Goal: Task Accomplishment & Management: Complete application form

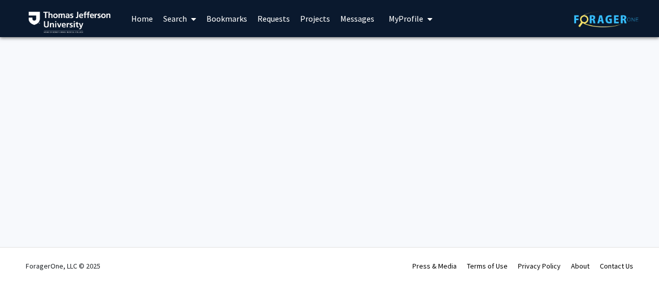
click at [187, 25] on span at bounding box center [191, 19] width 9 height 36
click at [193, 44] on span "Faculty/Staff" at bounding box center [196, 47] width 76 height 21
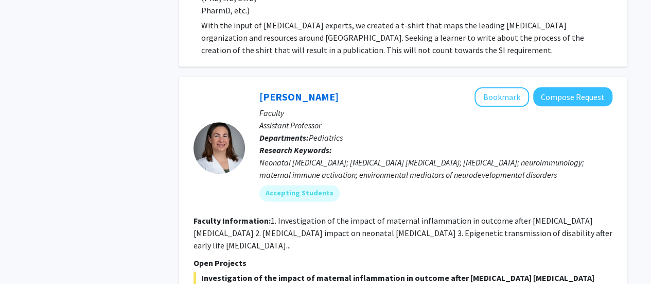
scroll to position [4521, 0]
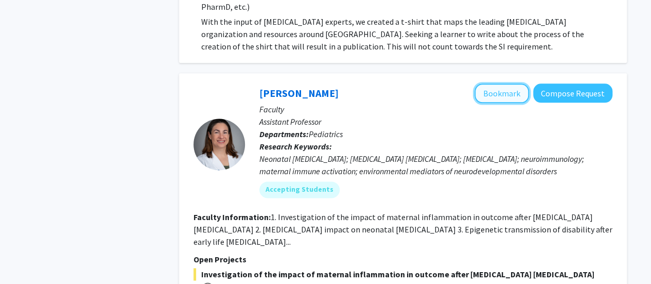
click at [512, 83] on button "Bookmark" at bounding box center [502, 93] width 55 height 20
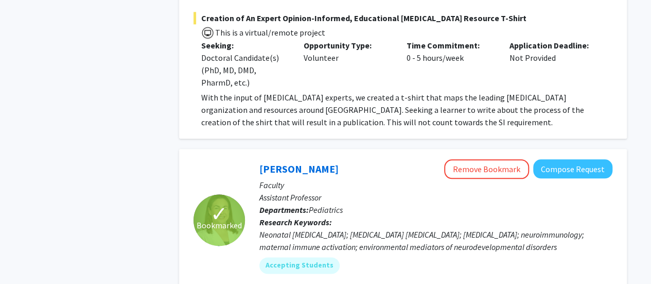
scroll to position [4428, 0]
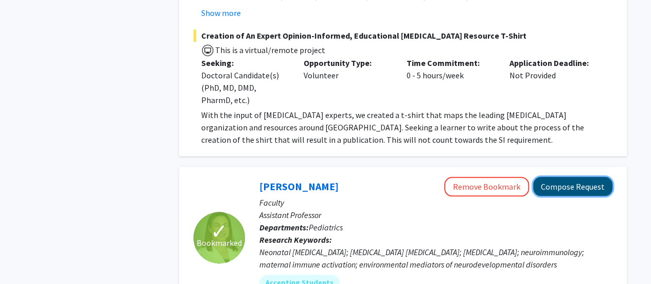
click at [560, 177] on button "Compose Request" at bounding box center [573, 186] width 79 height 19
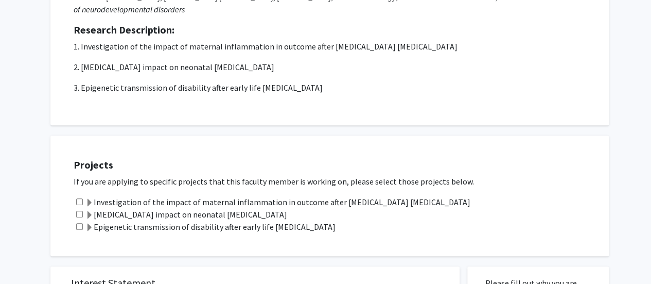
scroll to position [198, 0]
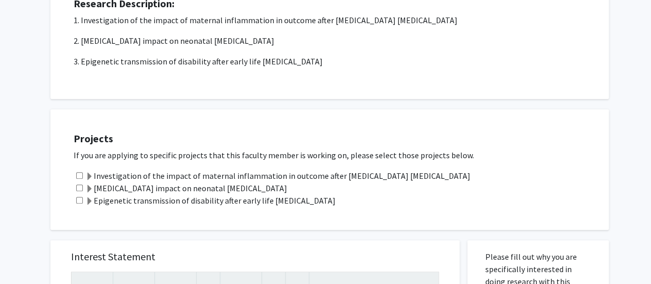
click at [79, 179] on div "Investigation of the impact of maternal inflammation in outcome after [MEDICAL_…" at bounding box center [336, 175] width 525 height 12
click at [78, 188] on input "checkbox" at bounding box center [79, 187] width 7 height 7
checkbox input "true"
click at [78, 173] on input "checkbox" at bounding box center [79, 175] width 7 height 7
checkbox input "true"
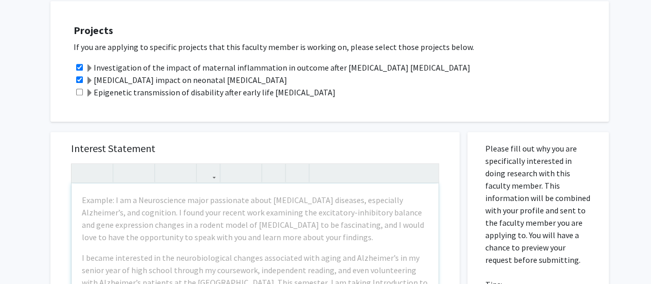
scroll to position [305, 0]
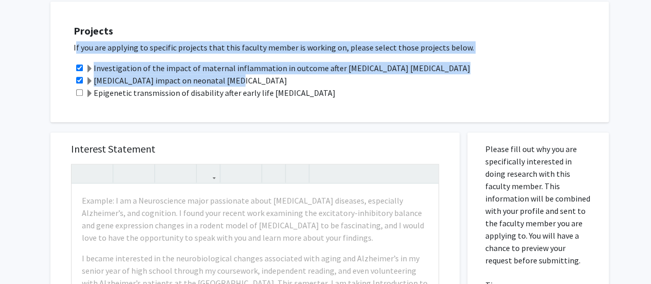
drag, startPoint x: 72, startPoint y: 47, endPoint x: 229, endPoint y: 80, distance: 160.4
click at [227, 79] on div "Projects If you are applying to specific projects that this faculty member is w…" at bounding box center [336, 61] width 546 height 95
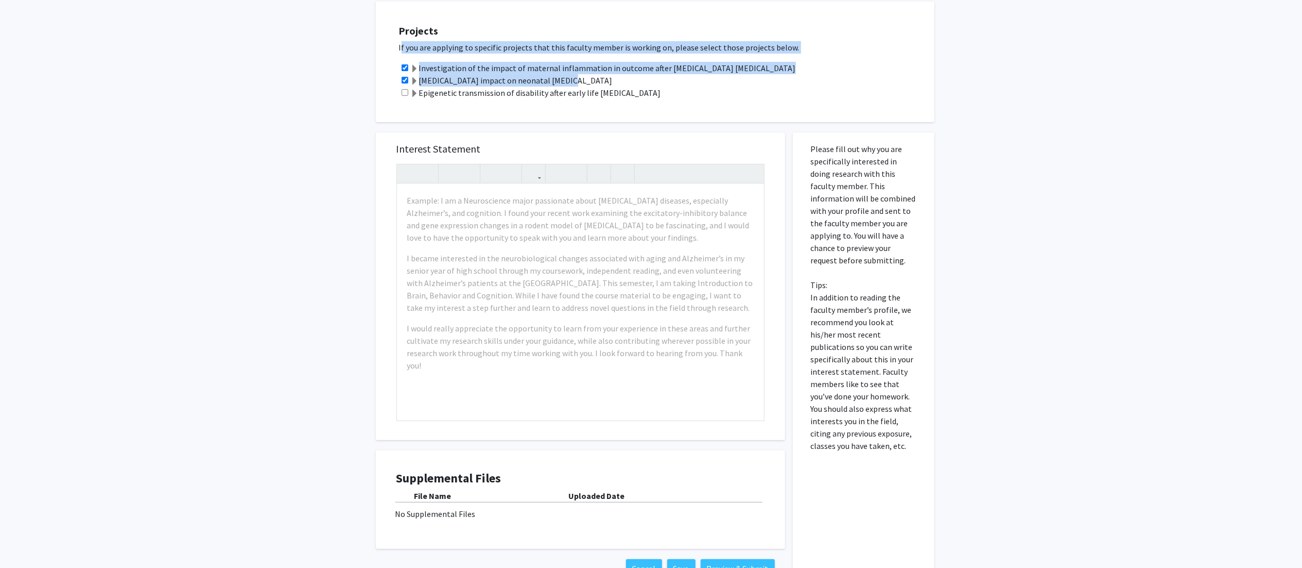
scroll to position [0, 0]
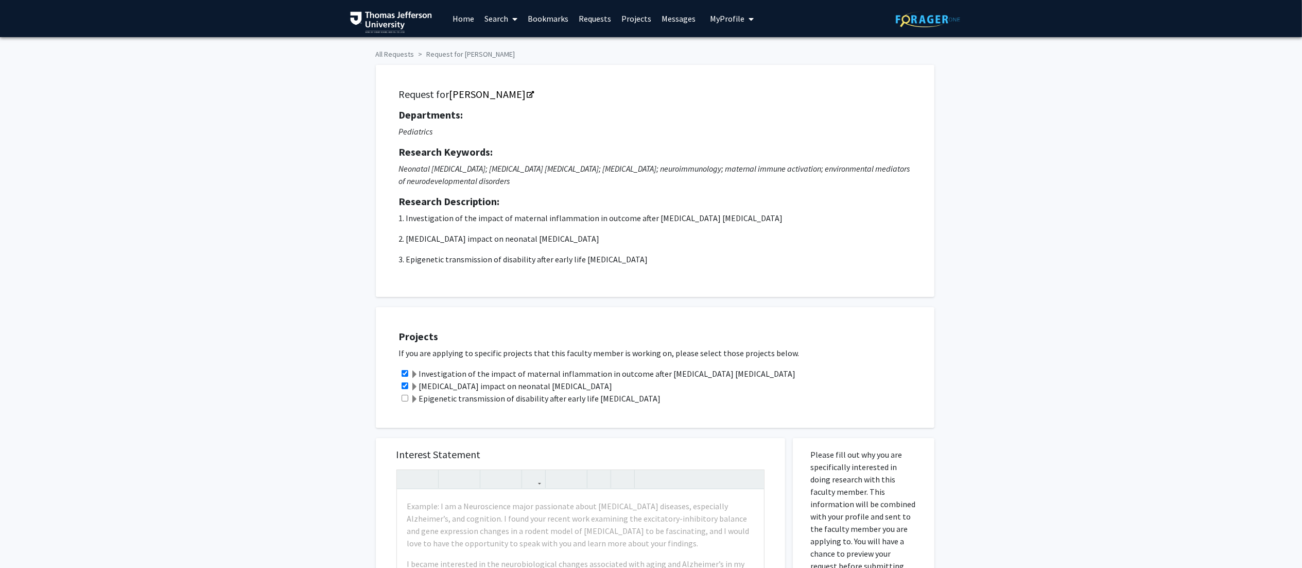
click at [534, 253] on p "3. Epigenetic transmission of disability after early life brain injury" at bounding box center [655, 259] width 512 height 12
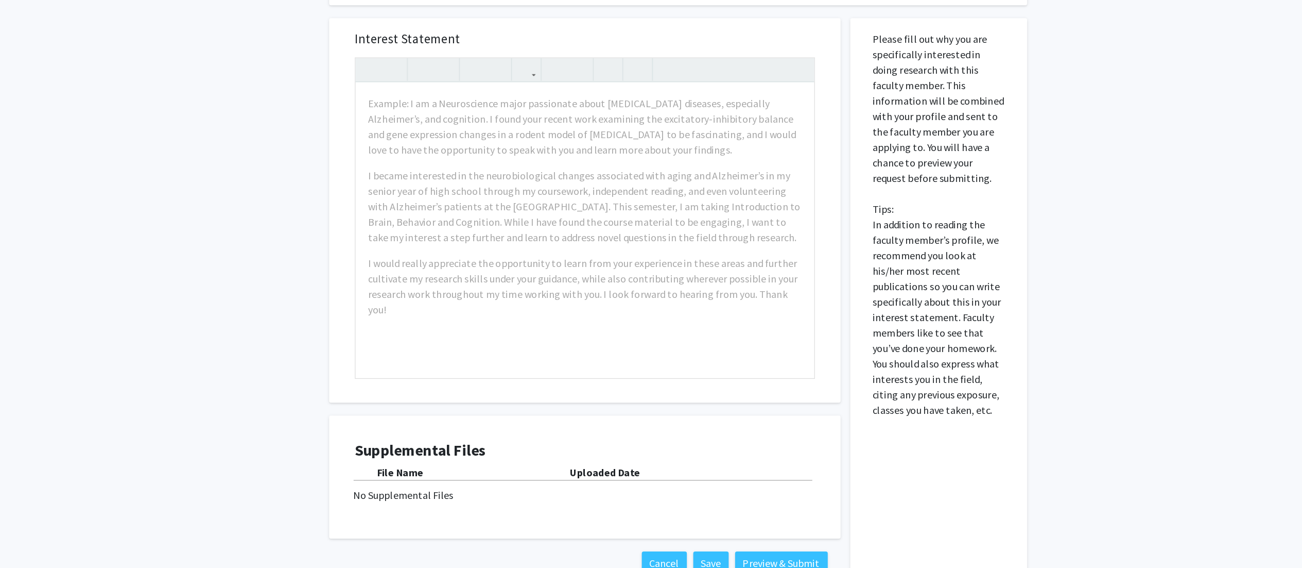
scroll to position [311, 0]
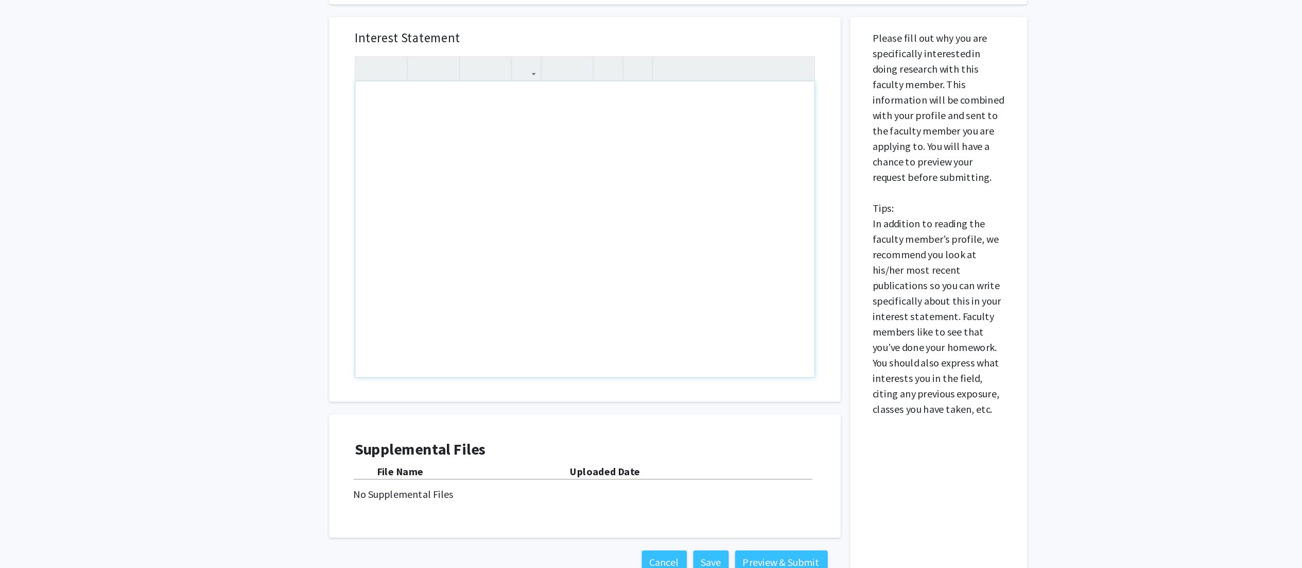
drag, startPoint x: 686, startPoint y: 339, endPoint x: 612, endPoint y: 350, distance: 74.5
click at [612, 283] on div "Note to users with screen readers: Please press Alt+0 or Option+0 to deactivate…" at bounding box center [580, 296] width 367 height 236
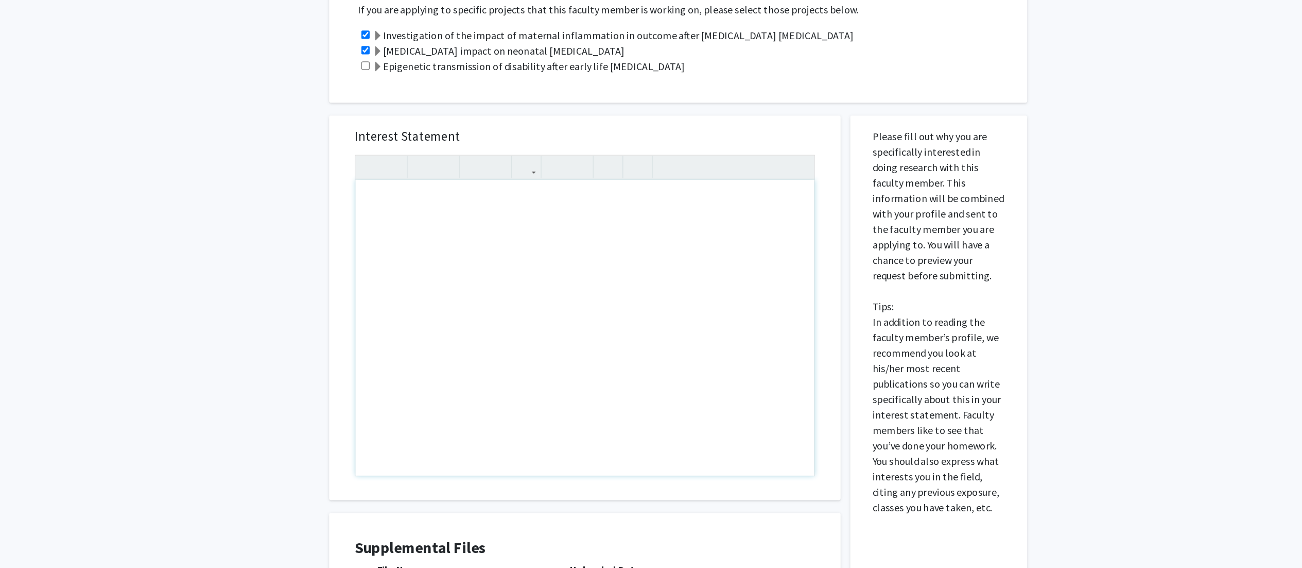
scroll to position [310, 0]
paste div "Note to users with screen readers: Please press Alt+0 or Option+0 to deactivate…"
type textarea "<p>Dear Dr. Wright-Jin,</p>"
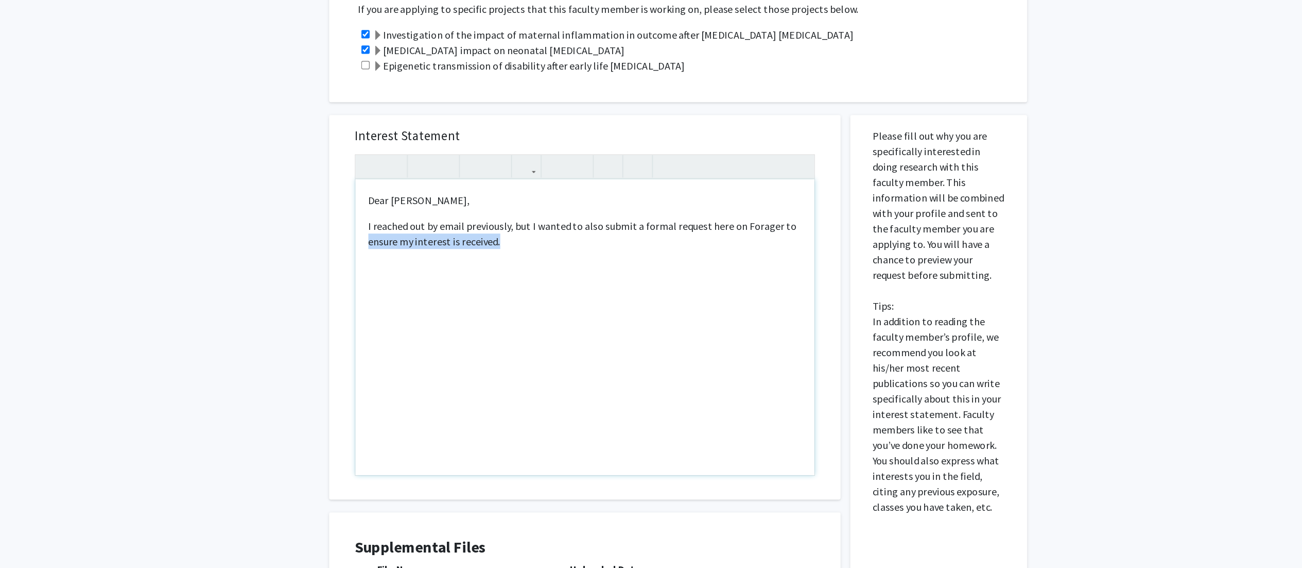
drag, startPoint x: 581, startPoint y: 243, endPoint x: 405, endPoint y: 227, distance: 176.8
click at [405, 227] on div "Dear Dr. Wright-Jin, I reached out by email previously, but I wanted to also su…" at bounding box center [580, 298] width 367 height 236
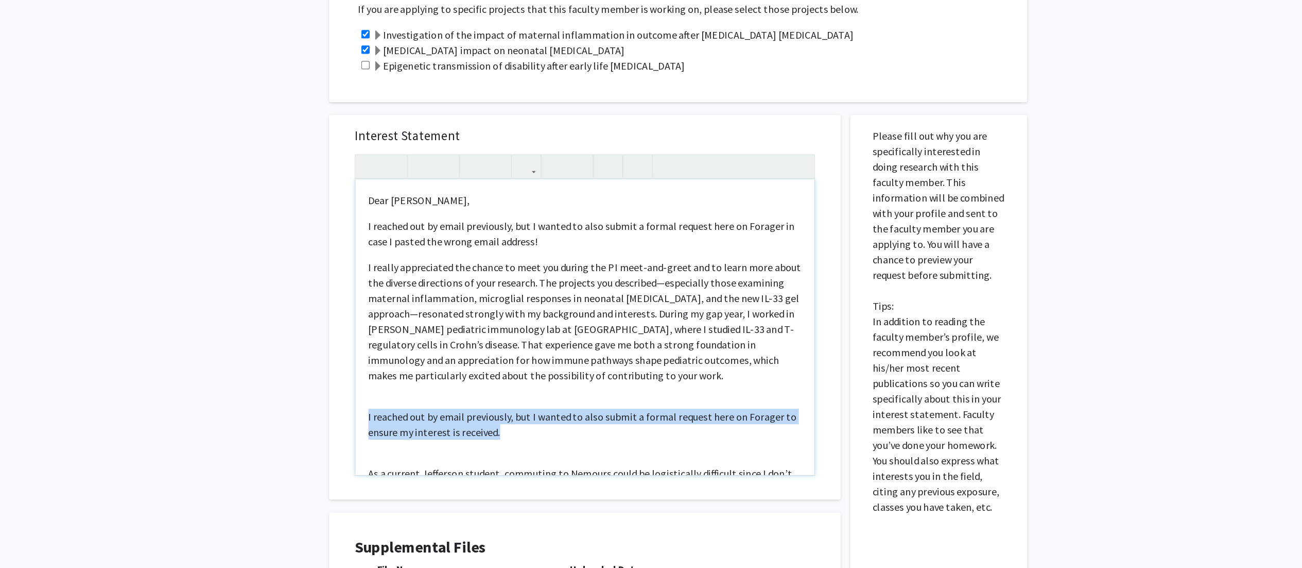
drag, startPoint x: 532, startPoint y: 380, endPoint x: 390, endPoint y: 369, distance: 142.5
click at [390, 283] on div "Interest Statement Dear Dr. Wright-Jin, I reached out by email previously, but …" at bounding box center [580, 281] width 389 height 307
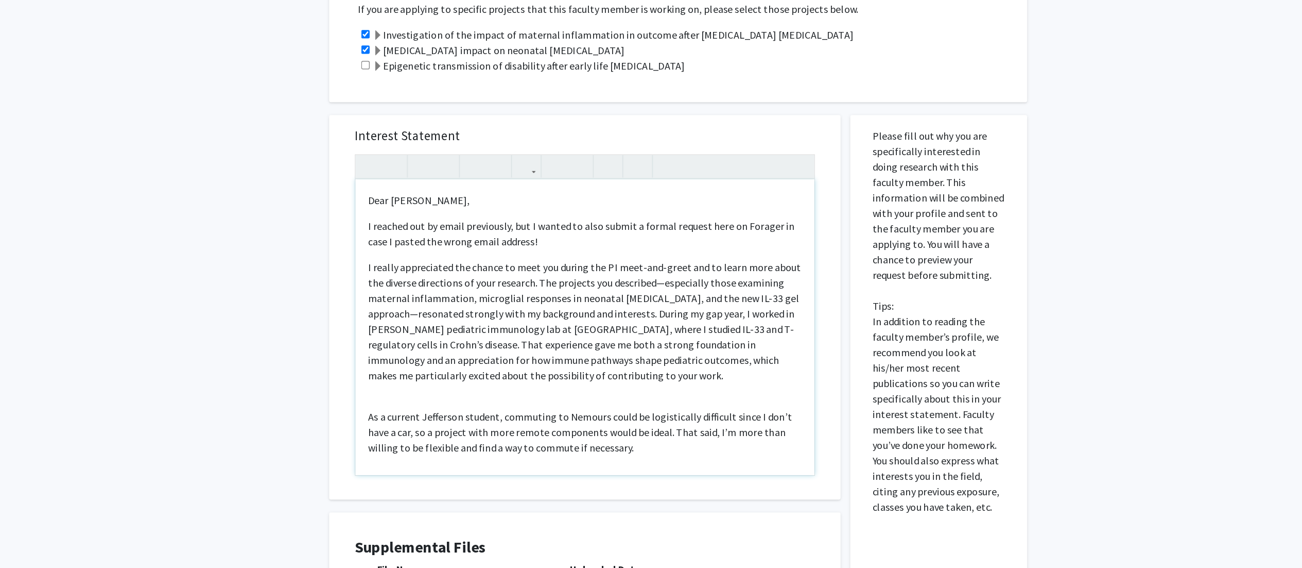
click at [406, 283] on div "Dear Dr. Wright-Jin, I reached out by email previously, but I wanted to also su…" at bounding box center [580, 298] width 367 height 236
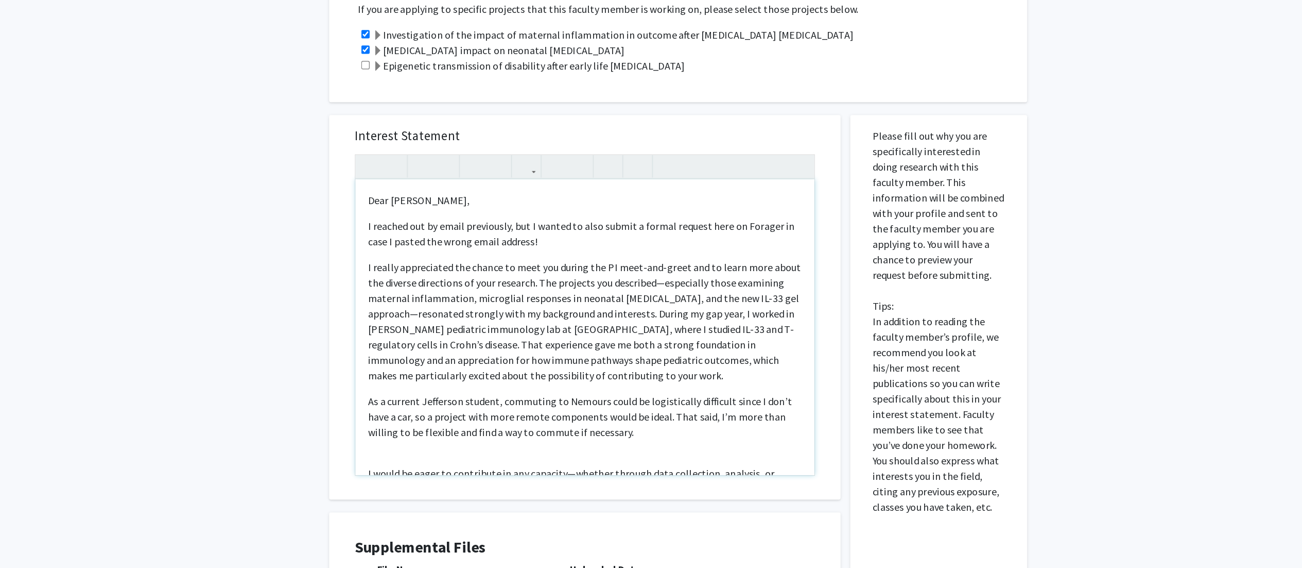
scroll to position [48, 0]
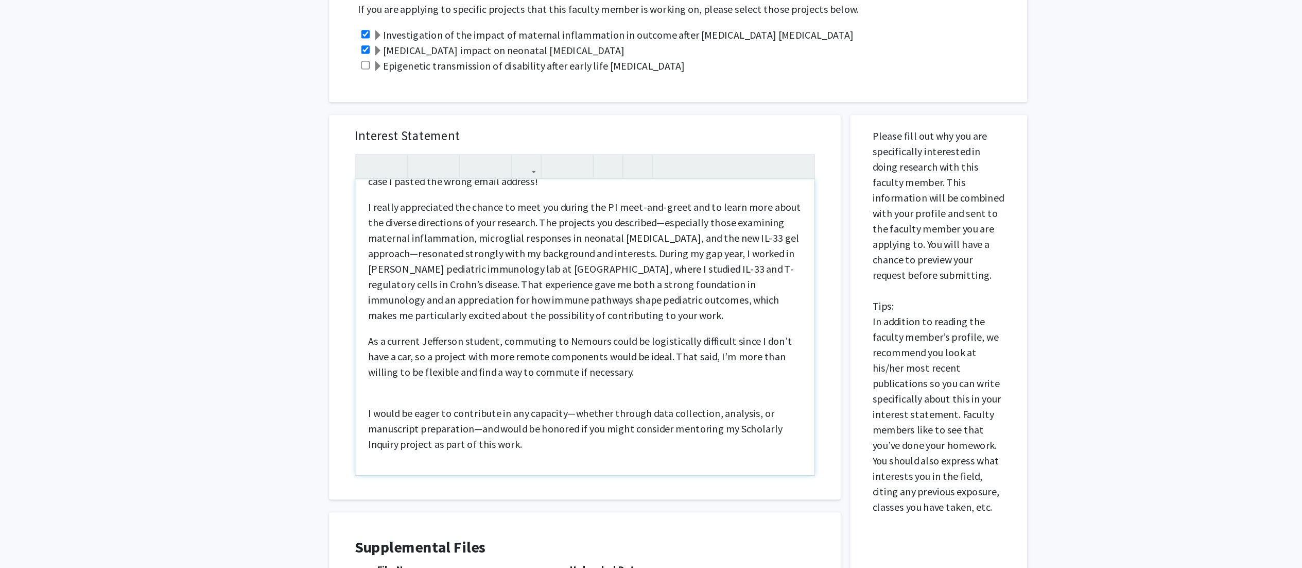
click at [474, 283] on p "I would be eager to contribute in any capacity—whether through data collection,…" at bounding box center [580, 378] width 347 height 37
click at [512, 283] on p "I would be eager to contribute in any capacity—whether through data collection,…" at bounding box center [580, 378] width 347 height 37
click at [563, 283] on p "I would be eager to contribute in any capacity—whether through data collection,…" at bounding box center [580, 378] width 347 height 37
click at [407, 283] on p "I would be eager to contribute in any capacity—whether through data collection,…" at bounding box center [580, 378] width 347 height 37
click at [463, 283] on div "Dear Dr. Wright-Jin, I reached out by email previously, but I wanted to also su…" at bounding box center [580, 298] width 367 height 236
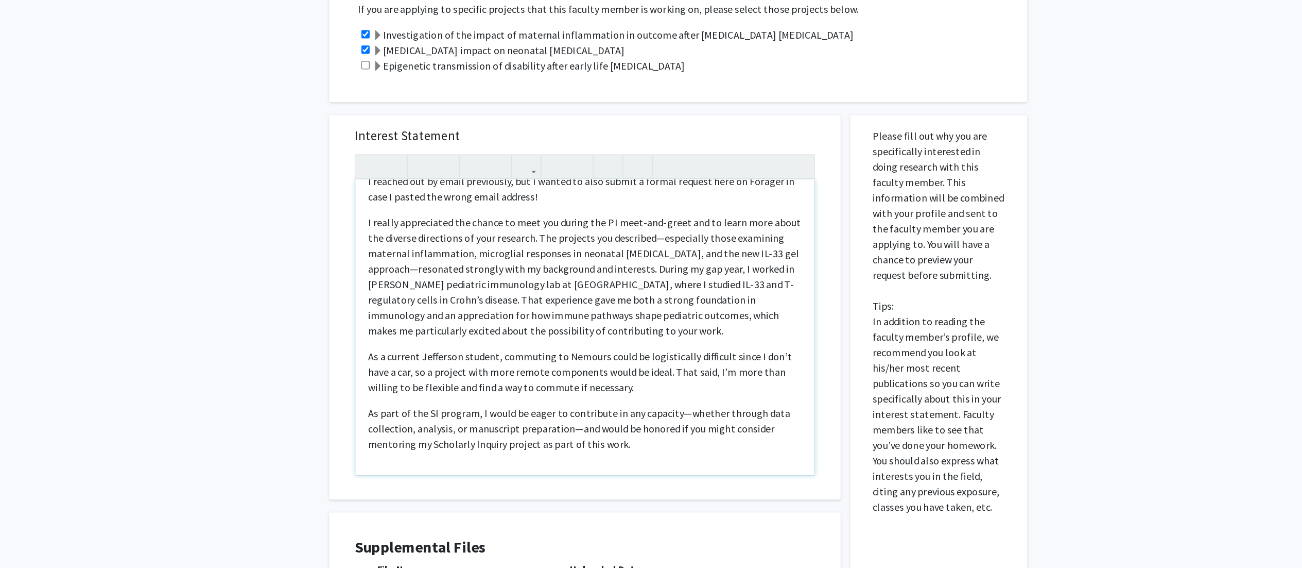
scroll to position [380, 0]
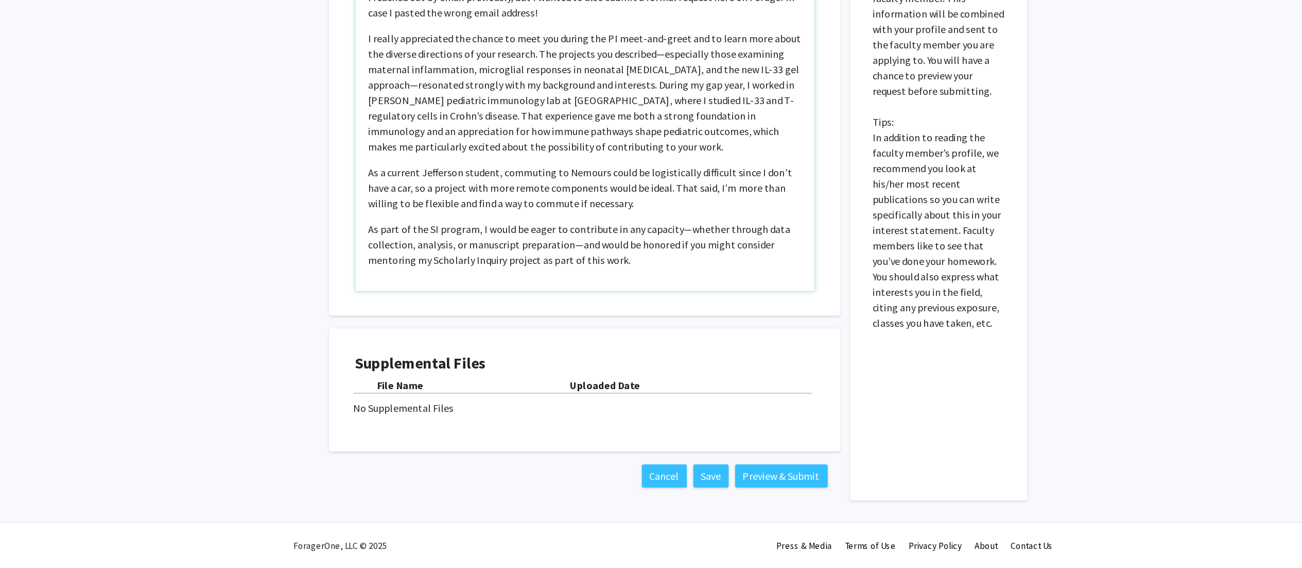
click at [655, 283] on p "As part of the SI program, I would be eager to contribute in any capacity—wheth…" at bounding box center [580, 308] width 347 height 37
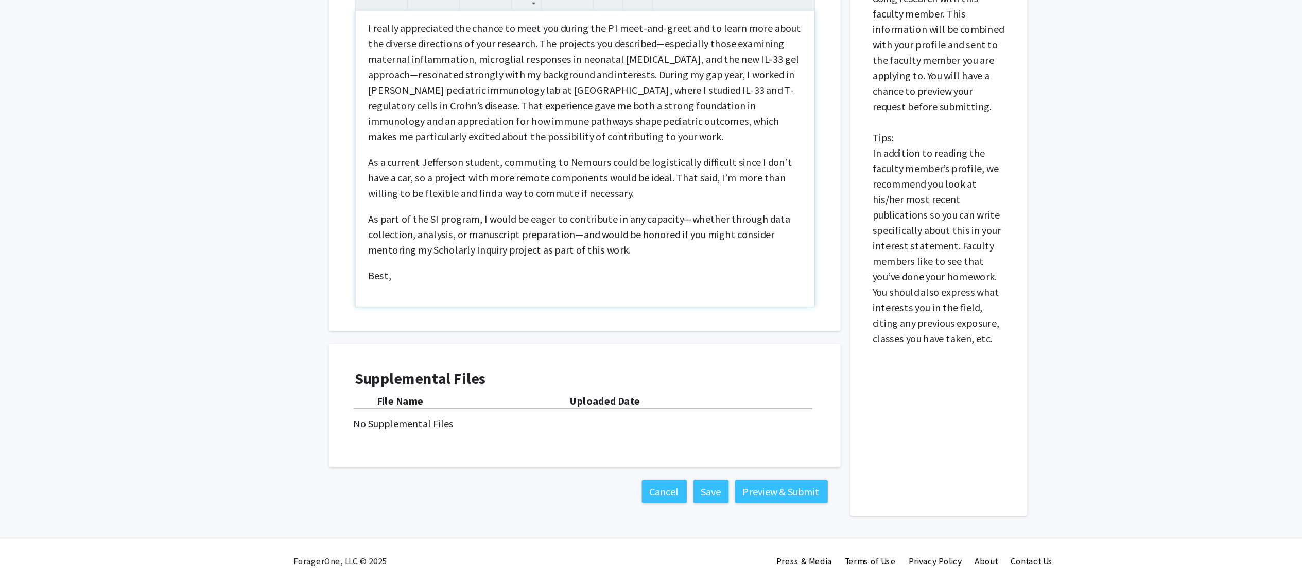
scroll to position [56, 0]
click at [573, 283] on p "As part of the SI program, I would be eager to contribute in any capacity—wheth…" at bounding box center [580, 300] width 347 height 37
click at [657, 283] on p "As part of the SI program, I would be eager to contribute in any capacity—wheth…" at bounding box center [580, 300] width 347 height 37
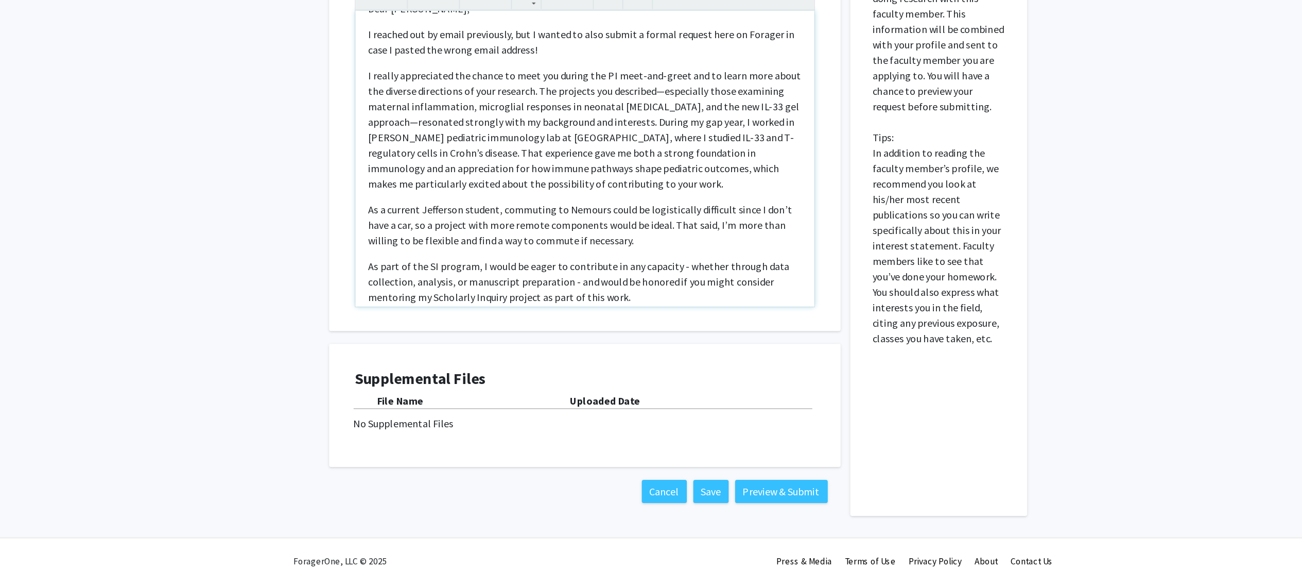
scroll to position [0, 0]
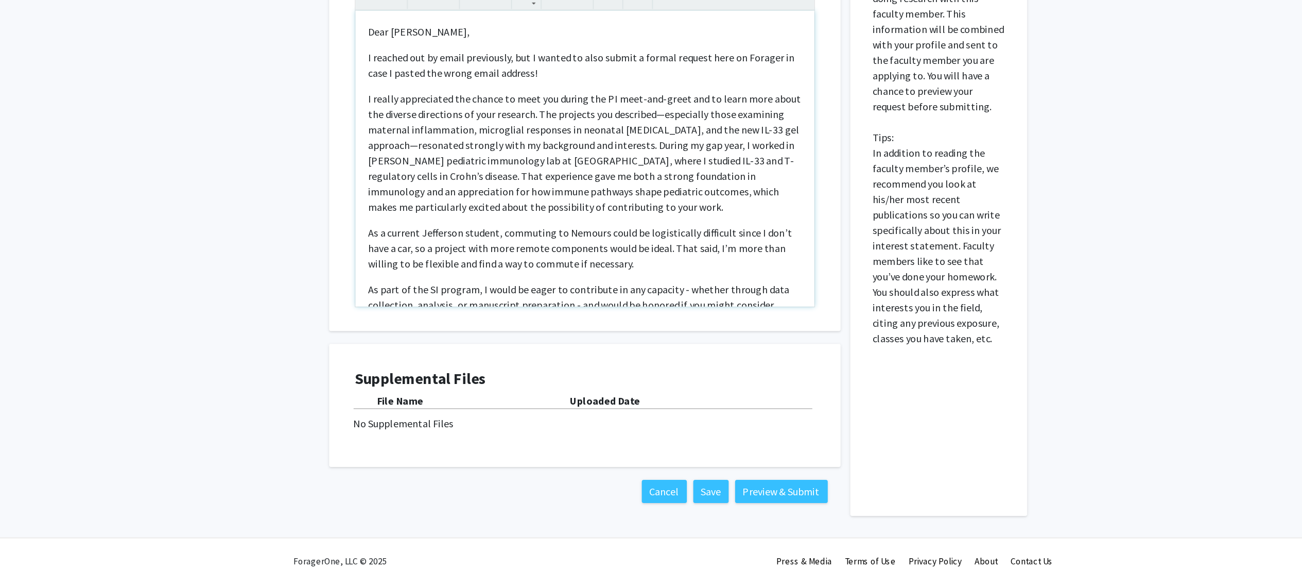
click at [659, 205] on p "I really appreciated the chance to meet you during the PI meet-and-greet and to…" at bounding box center [580, 235] width 347 height 99
click at [468, 225] on p "I really appreciated the chance to meet you during the PI meet-and-greet and to…" at bounding box center [580, 235] width 347 height 99
drag, startPoint x: 442, startPoint y: 244, endPoint x: 513, endPoint y: 245, distance: 71.1
click at [513, 245] on p "I really appreciated the chance to meet you during the PI meet-and-greet and to…" at bounding box center [580, 235] width 347 height 99
drag, startPoint x: 542, startPoint y: 244, endPoint x: 579, endPoint y: 241, distance: 36.7
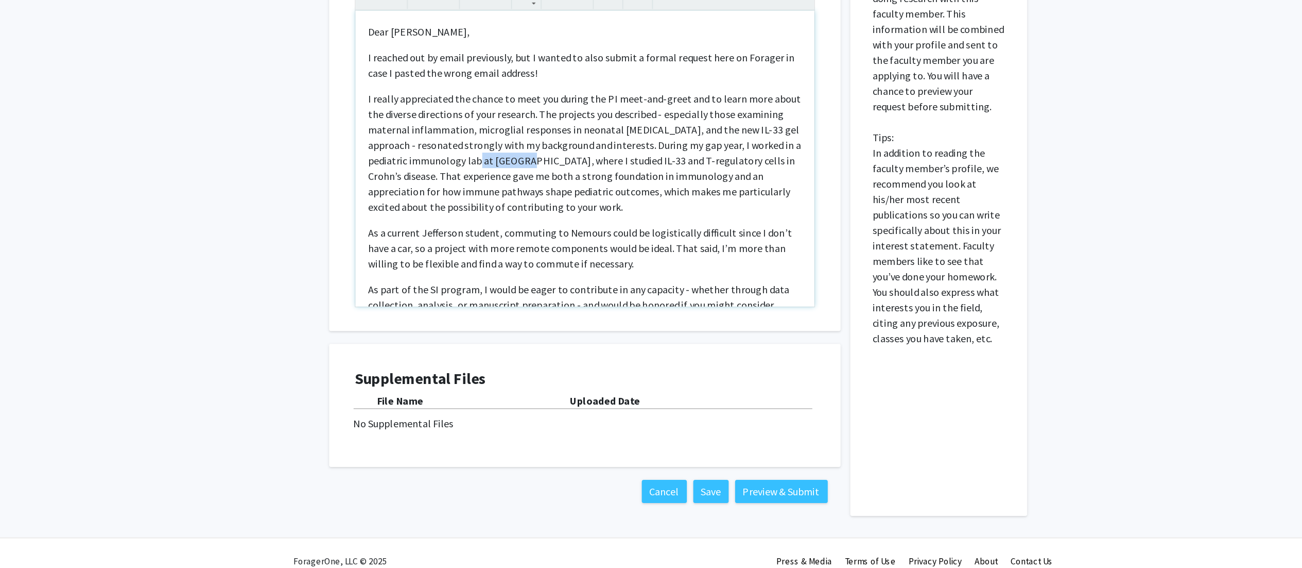
click at [579, 241] on p "I really appreciated the chance to meet you during the PI meet-and-greet and to…" at bounding box center [580, 235] width 347 height 99
click at [559, 260] on p "I really appreciated the chance to meet you during the PI meet-and-greet and to…" at bounding box center [580, 235] width 347 height 99
click at [544, 239] on p "I really appreciated the chance to meet you during the PI meet-and-greet and to…" at bounding box center [580, 235] width 347 height 99
type textarea "<p>Dear Dr. Wright-Jin,</p><p>I reached out by email previously, but I wanted t…"
click at [622, 281] on p "I really appreciated the chance to meet you during the PI meet-and-greet and to…" at bounding box center [580, 235] width 347 height 99
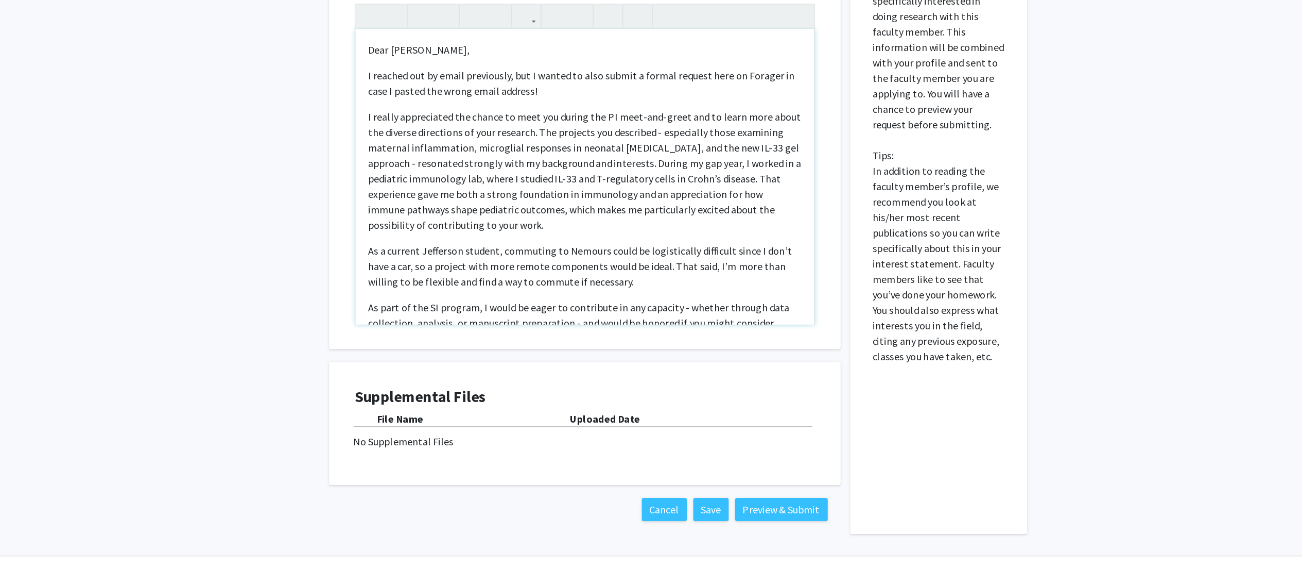
scroll to position [380, 0]
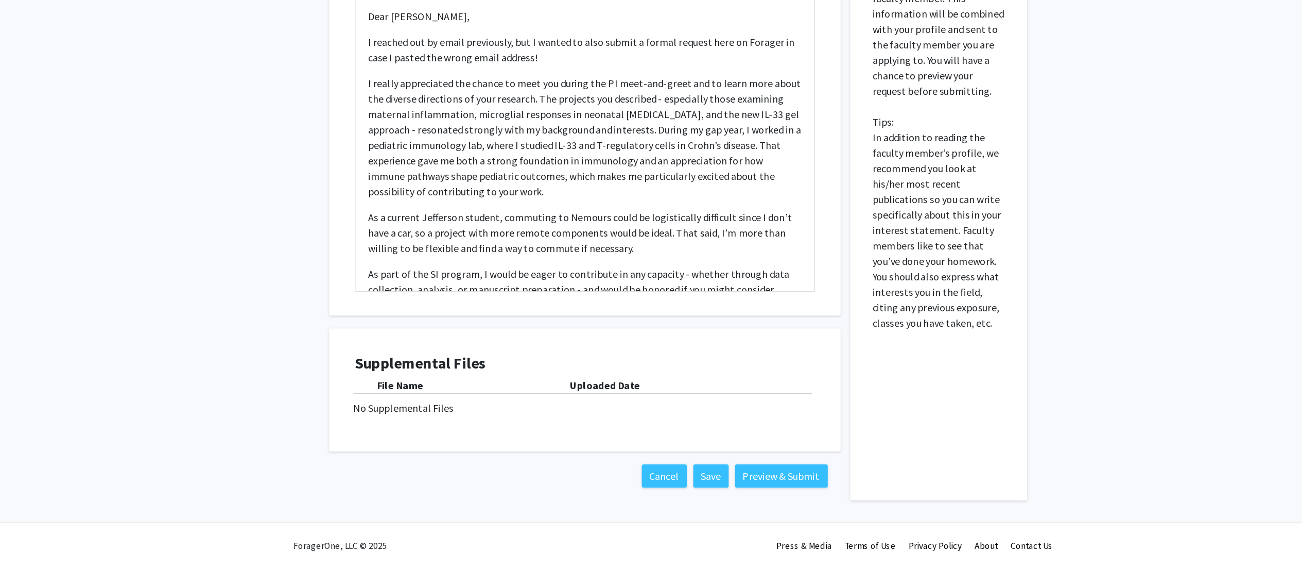
click at [595, 283] on div "No Supplemental Files" at bounding box center [581, 439] width 370 height 12
click at [432, 283] on div "No Supplemental Files" at bounding box center [581, 439] width 370 height 12
click at [659, 283] on button "Save" at bounding box center [681, 494] width 28 height 19
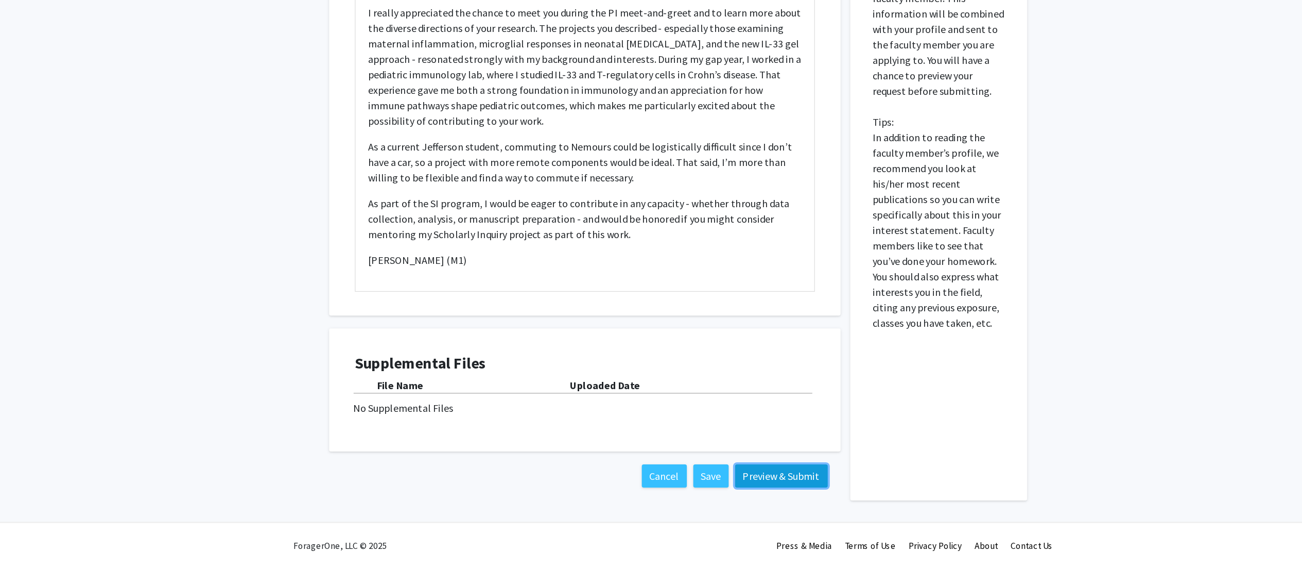
click at [659, 283] on button "Preview & Submit" at bounding box center [738, 494] width 74 height 19
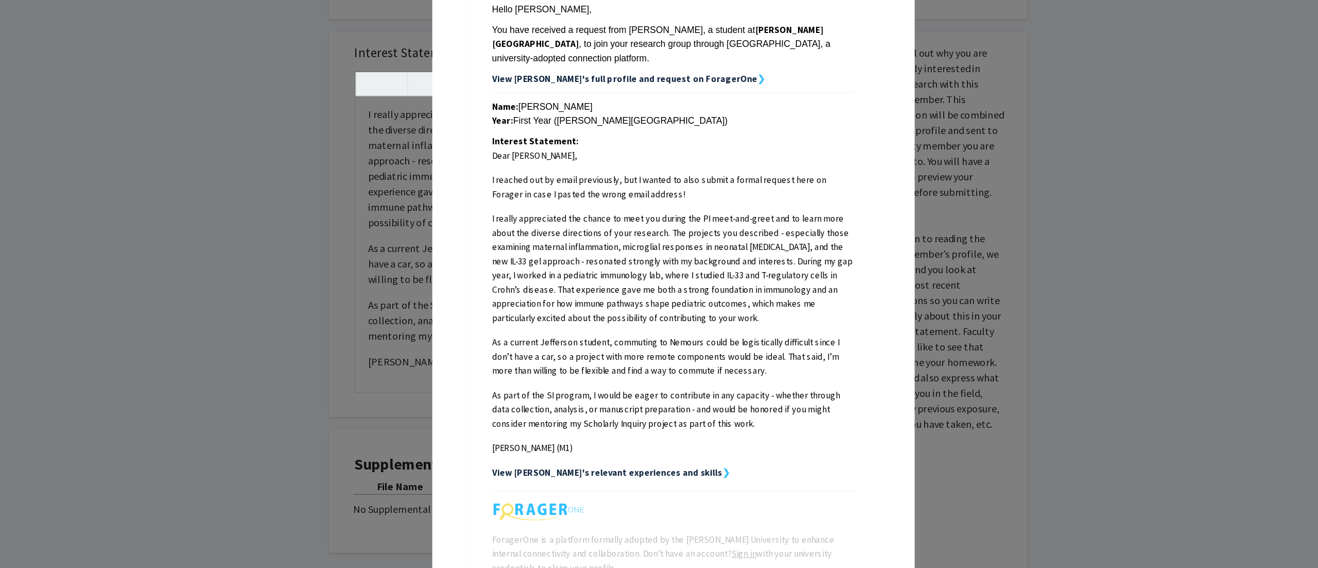
scroll to position [152, 0]
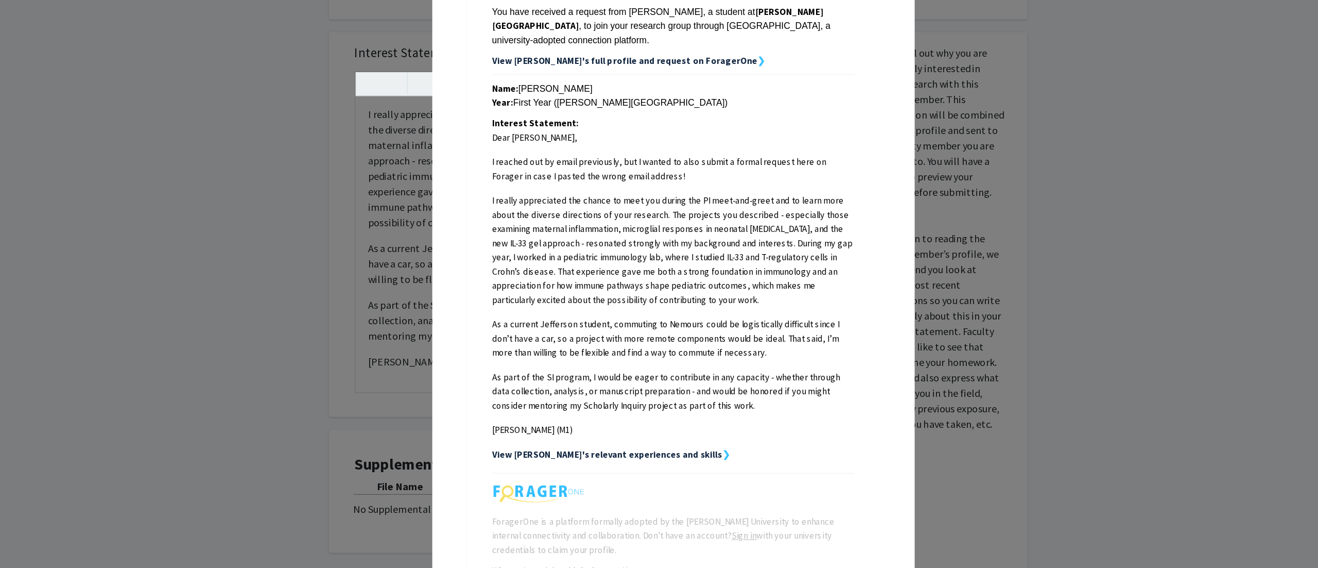
click at [637, 283] on strong "View Niharika's relevant experiences and skills" at bounding box center [598, 395] width 184 height 9
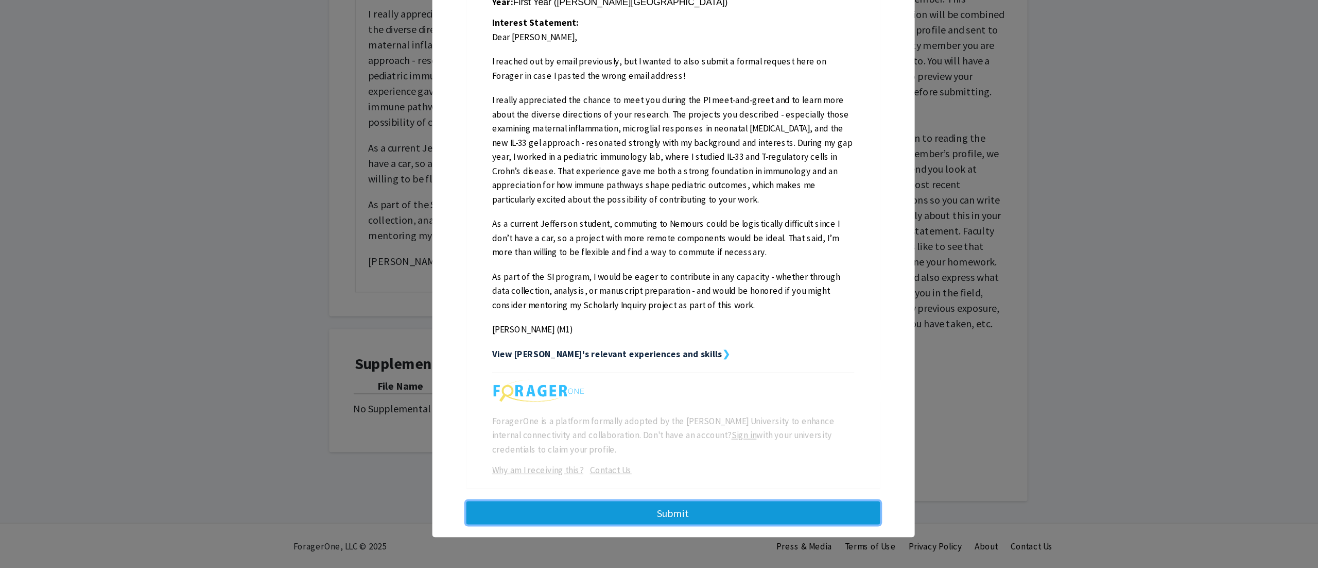
click at [623, 283] on button "Submit" at bounding box center [651, 523] width 331 height 19
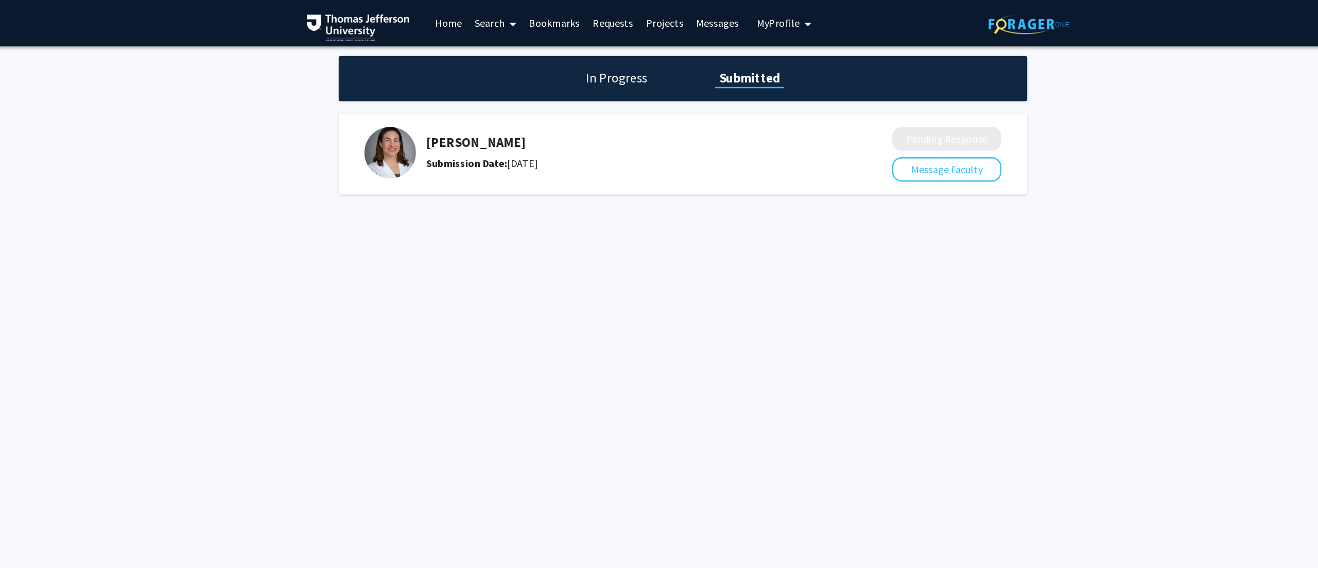
click at [466, 15] on link "Home" at bounding box center [472, 19] width 32 height 36
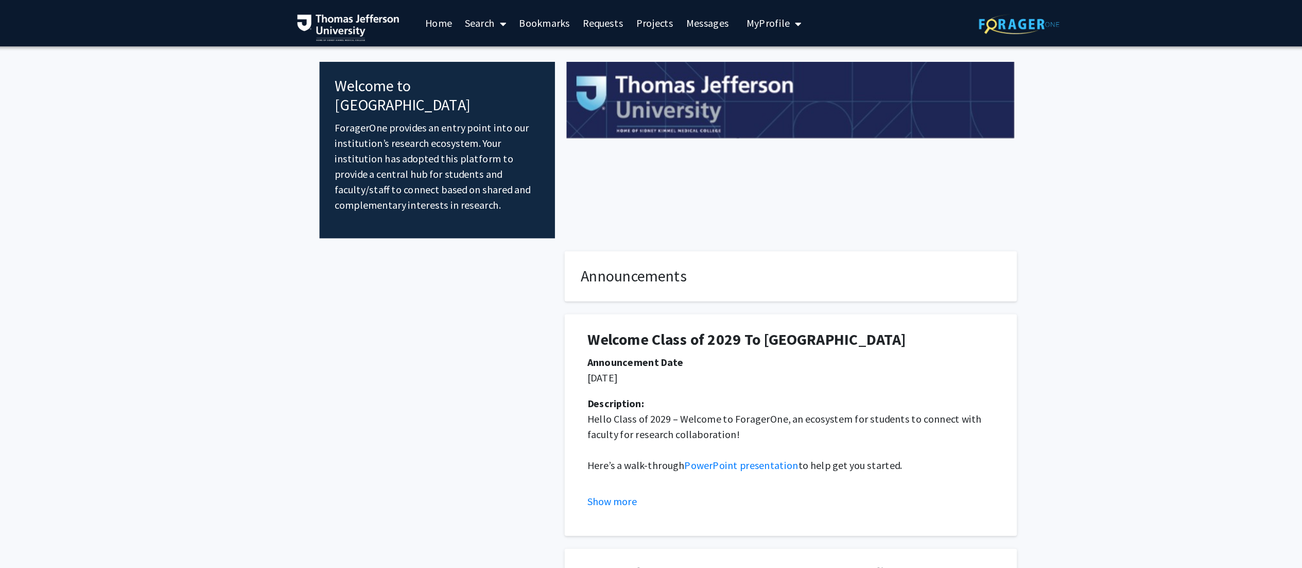
click at [659, 20] on span "My Profile" at bounding box center [727, 18] width 35 height 10
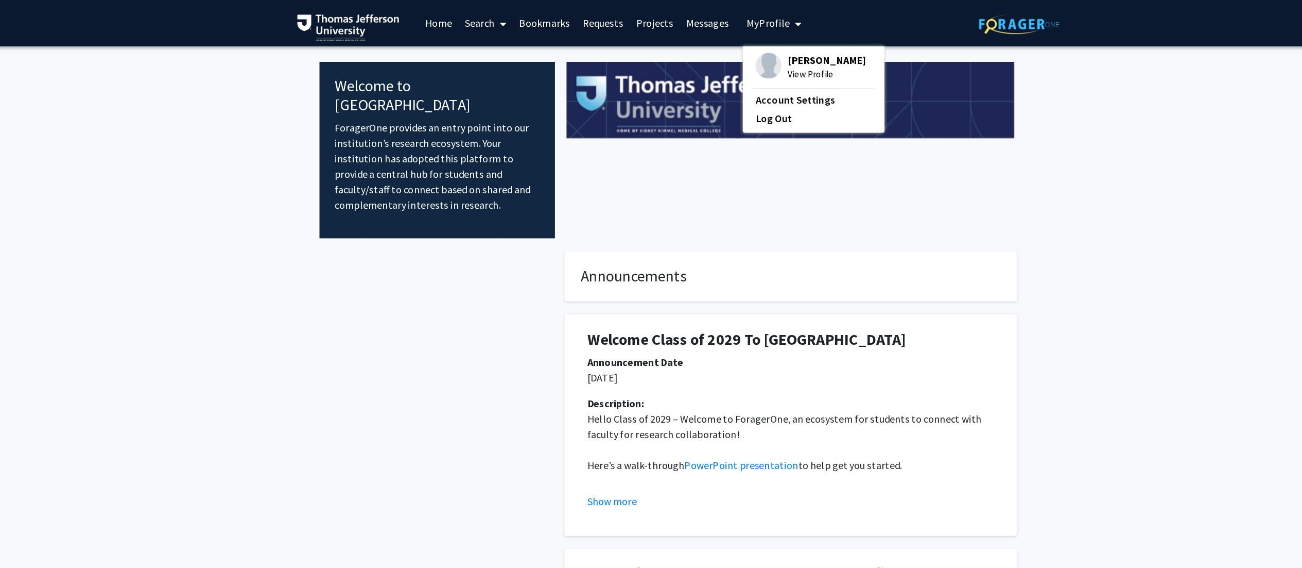
click at [659, 58] on span "View Profile" at bounding box center [774, 59] width 62 height 11
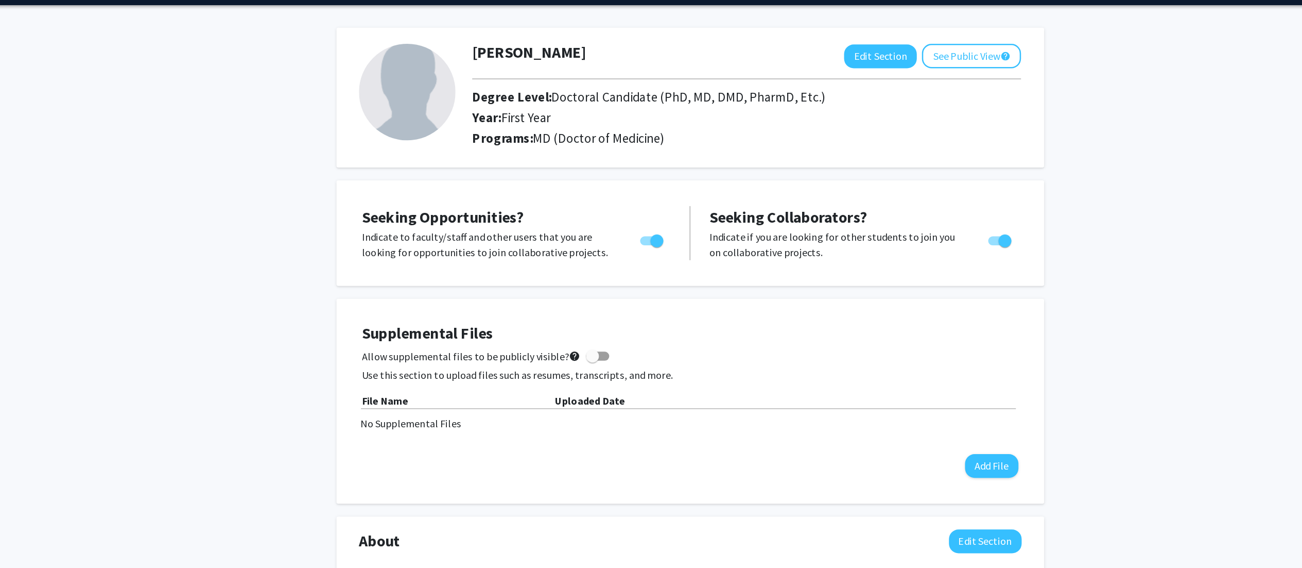
click at [574, 283] on span at bounding box center [577, 317] width 19 height 7
click at [573, 283] on input "Allow supplemental files to be publicly visible? help" at bounding box center [573, 321] width 1 height 1
checkbox input "true"
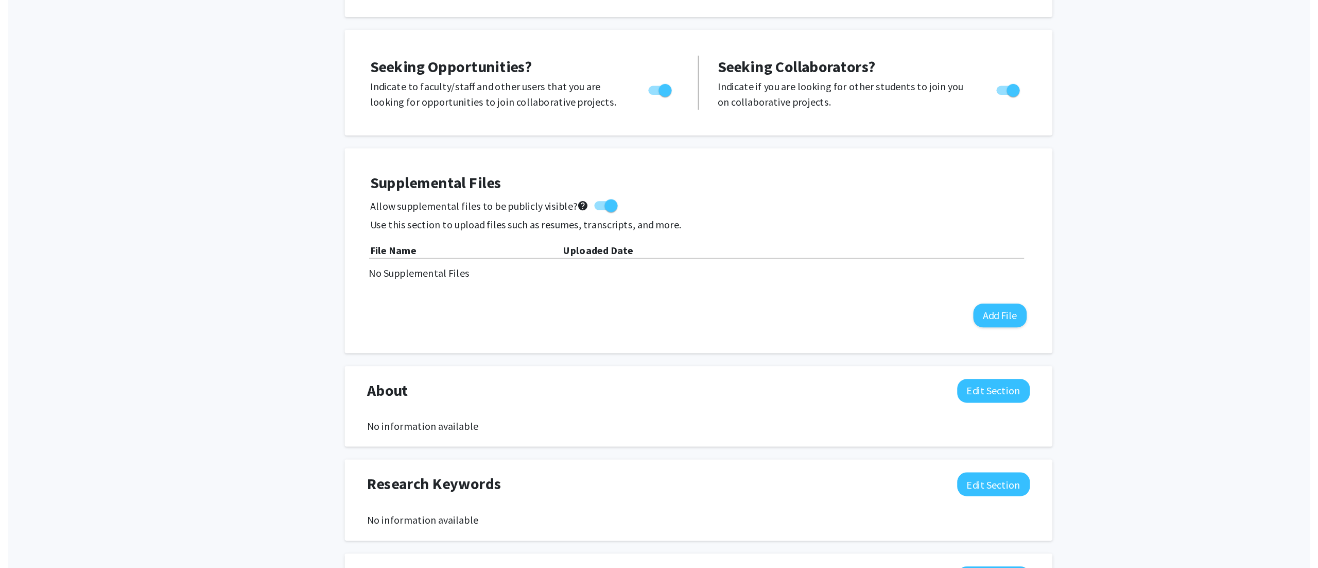
scroll to position [150, 0]
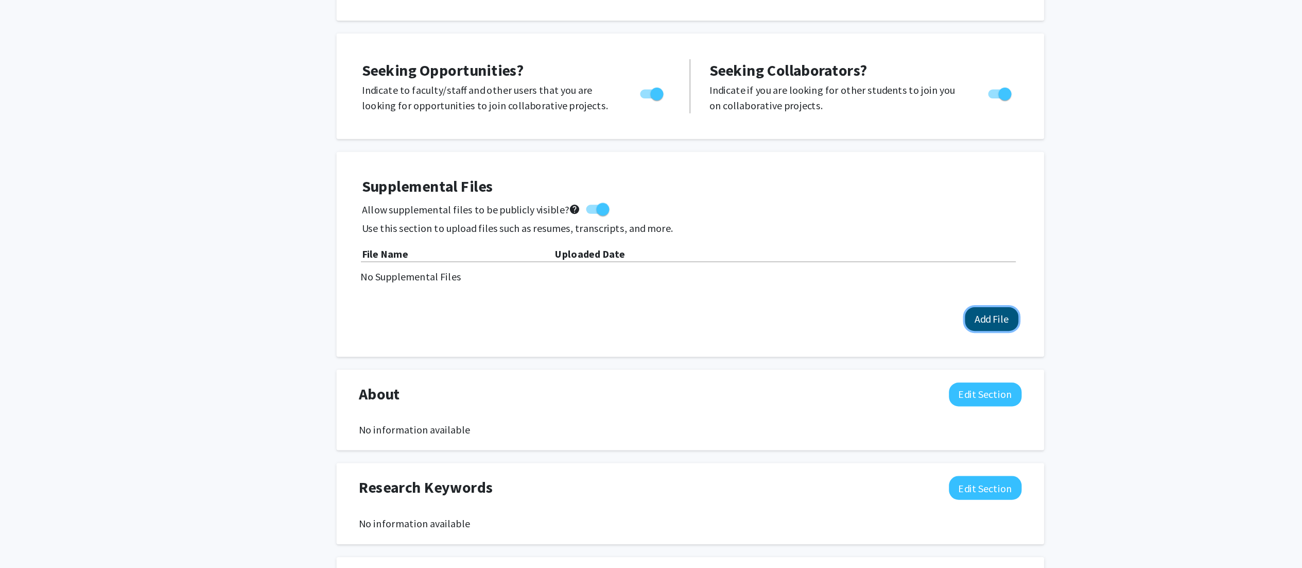
click at [659, 258] on button "Add File" at bounding box center [892, 255] width 43 height 19
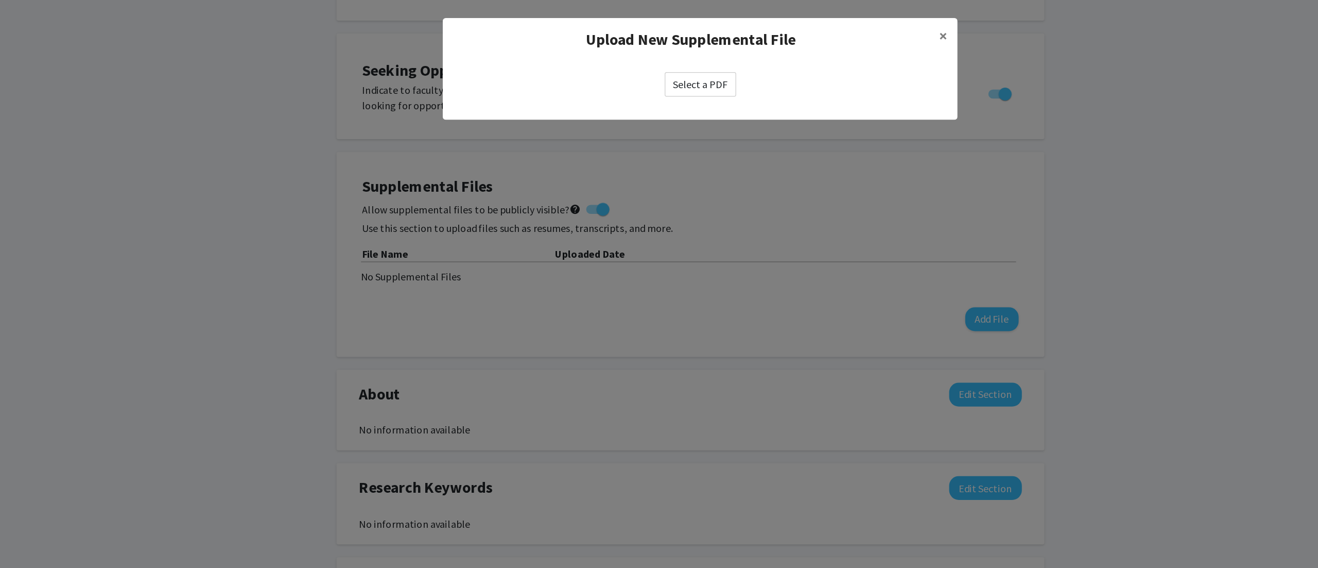
click at [659, 68] on label "Select a PDF" at bounding box center [659, 68] width 57 height 20
click at [0, 0] on input "Select a PDF" at bounding box center [0, 0] width 0 height 0
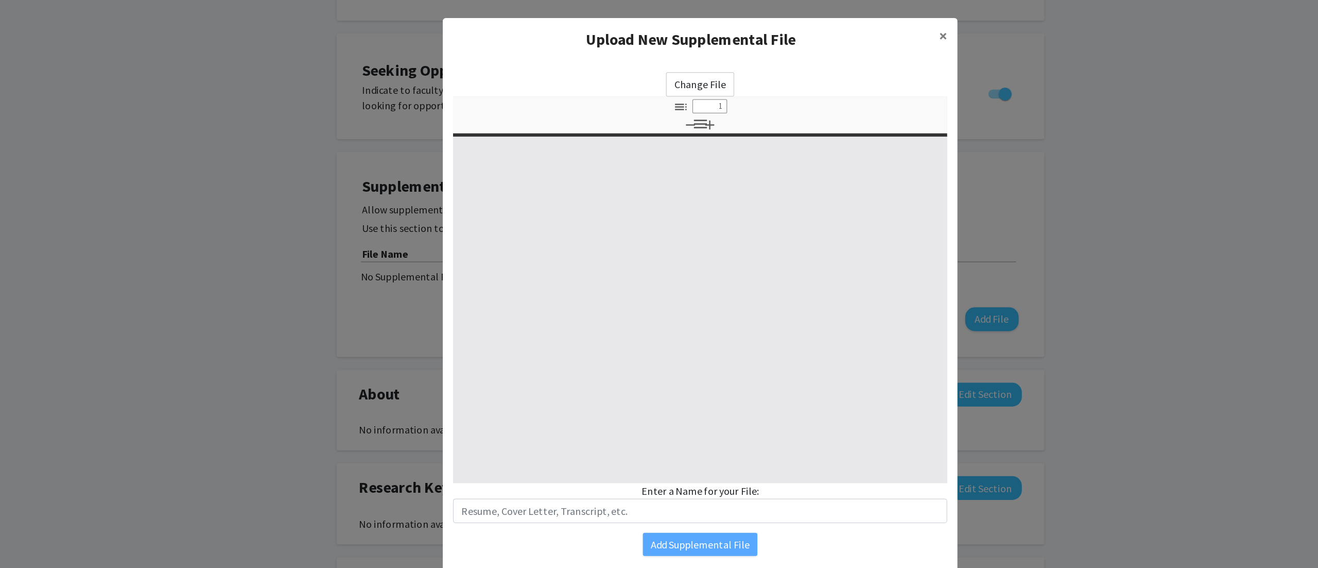
type input "0"
select select "custom"
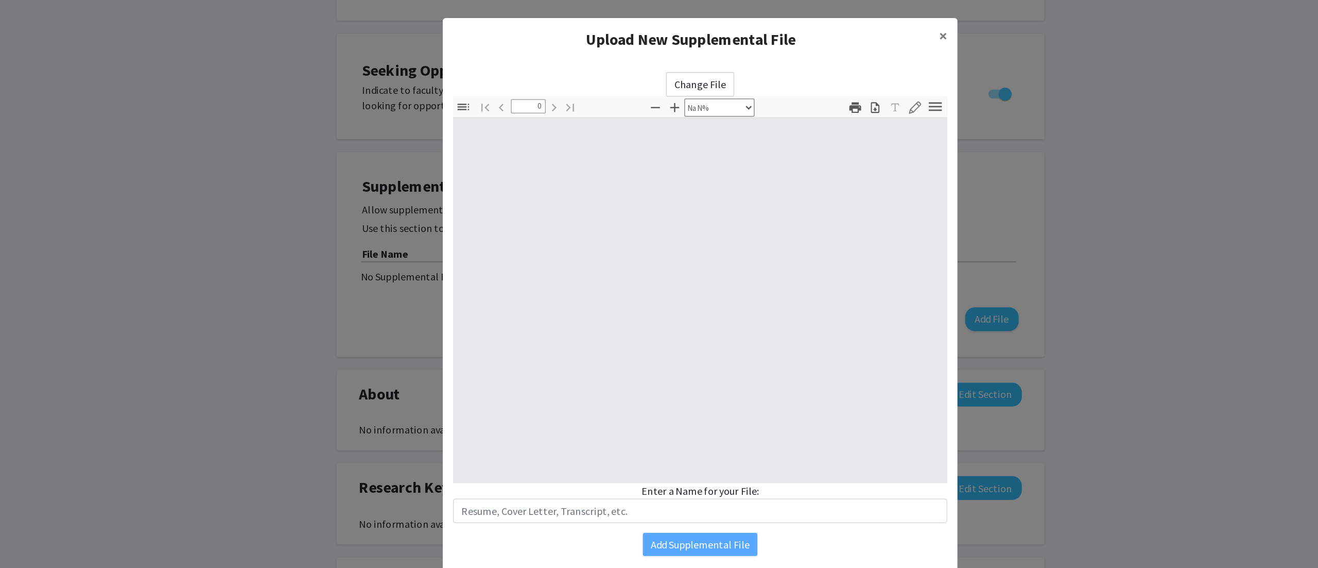
type input "1"
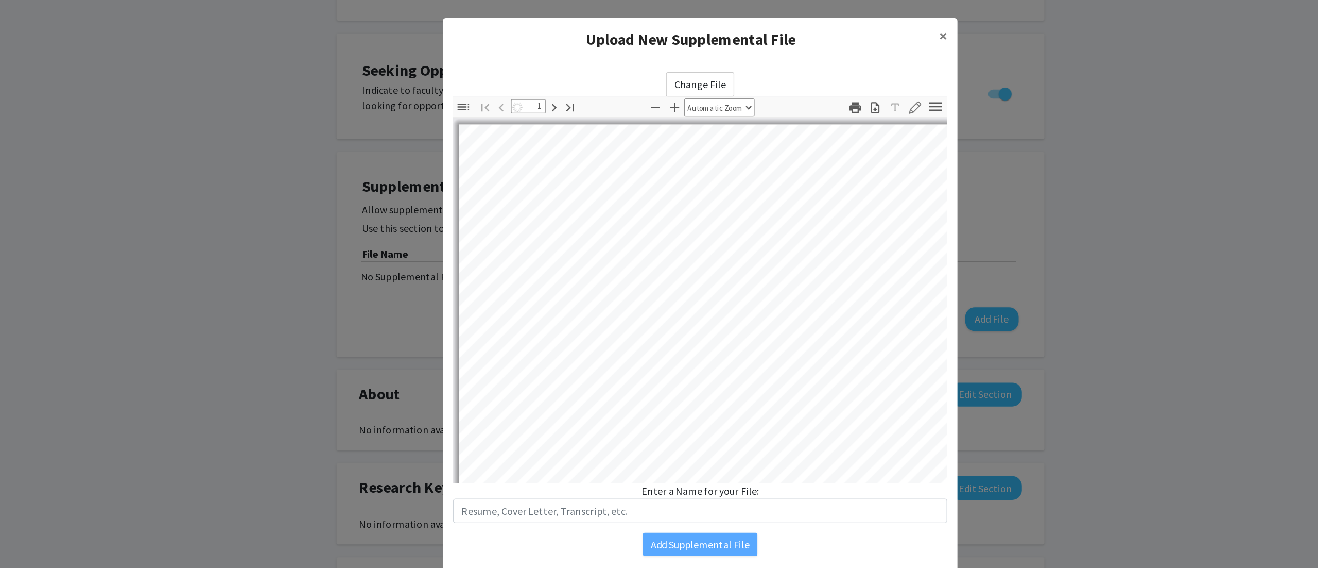
select select "auto"
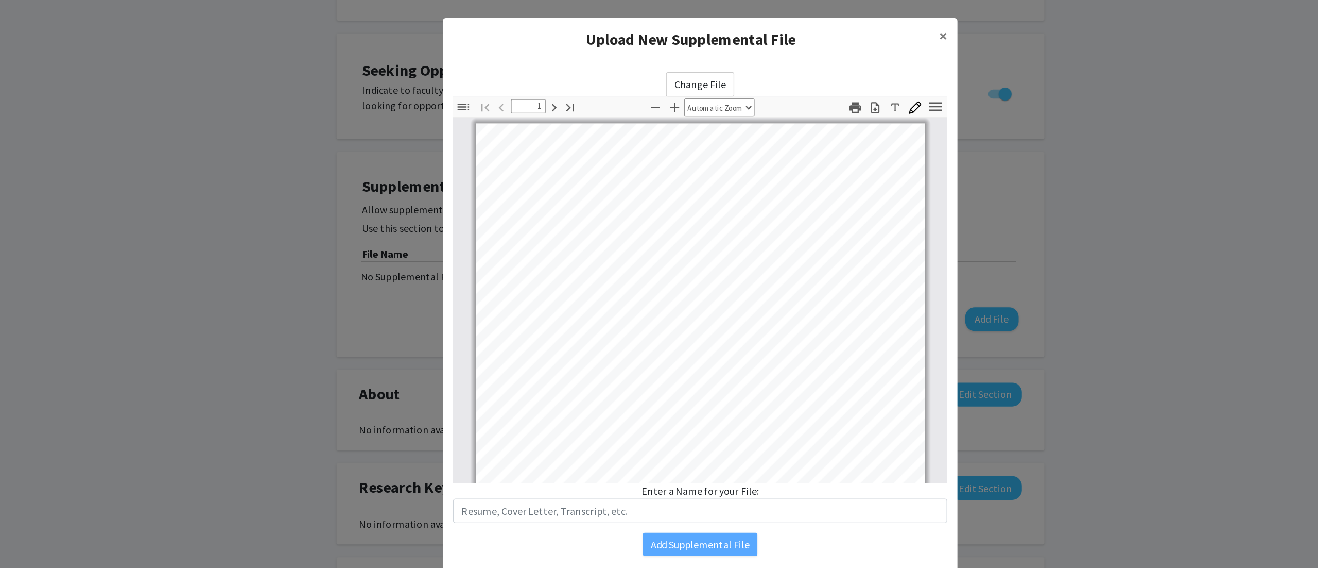
scroll to position [0, 0]
click at [659, 30] on span "×" at bounding box center [853, 29] width 7 height 16
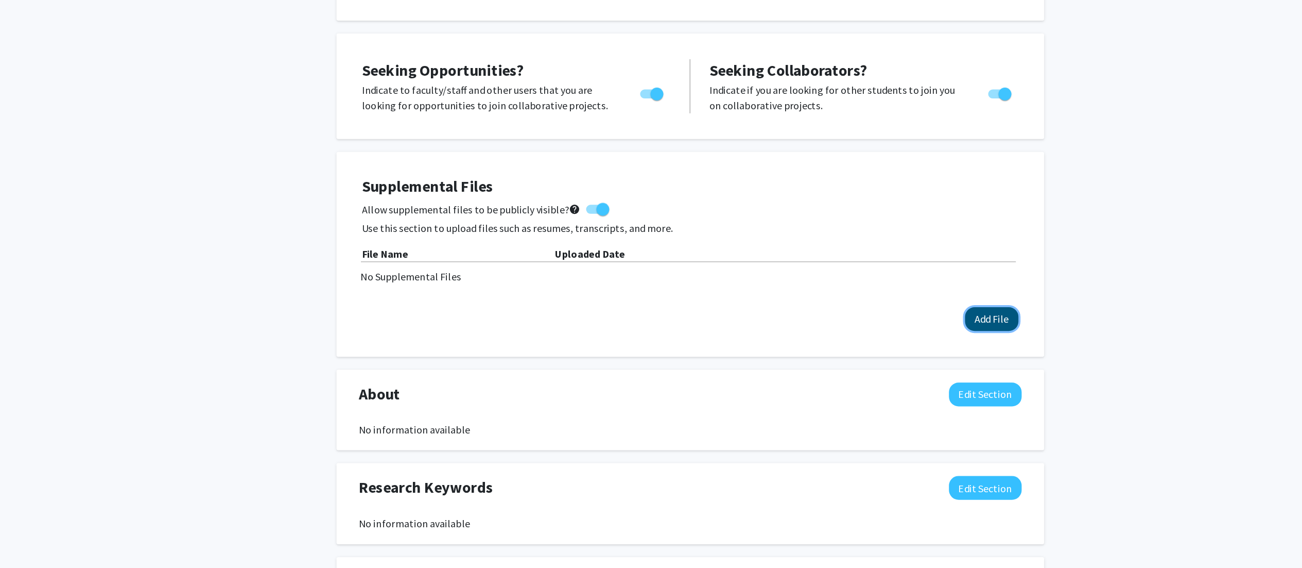
click at [659, 261] on button "Add File" at bounding box center [892, 255] width 43 height 19
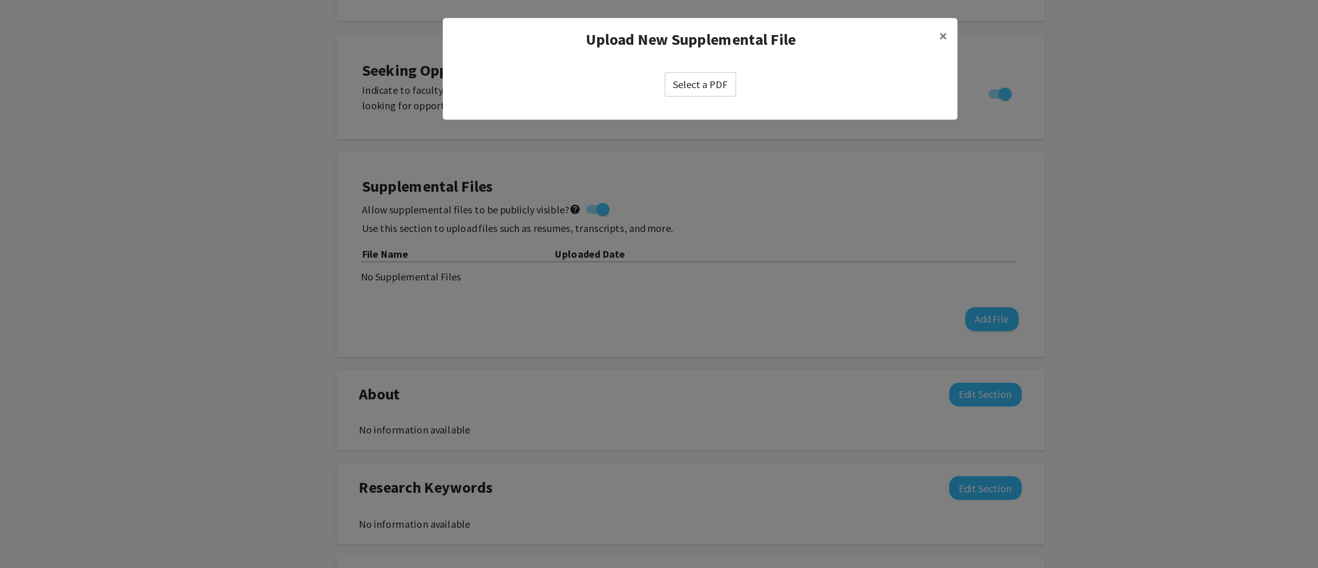
click at [641, 65] on label "Select a PDF" at bounding box center [659, 68] width 57 height 20
click at [0, 0] on input "Select a PDF" at bounding box center [0, 0] width 0 height 0
select select "custom"
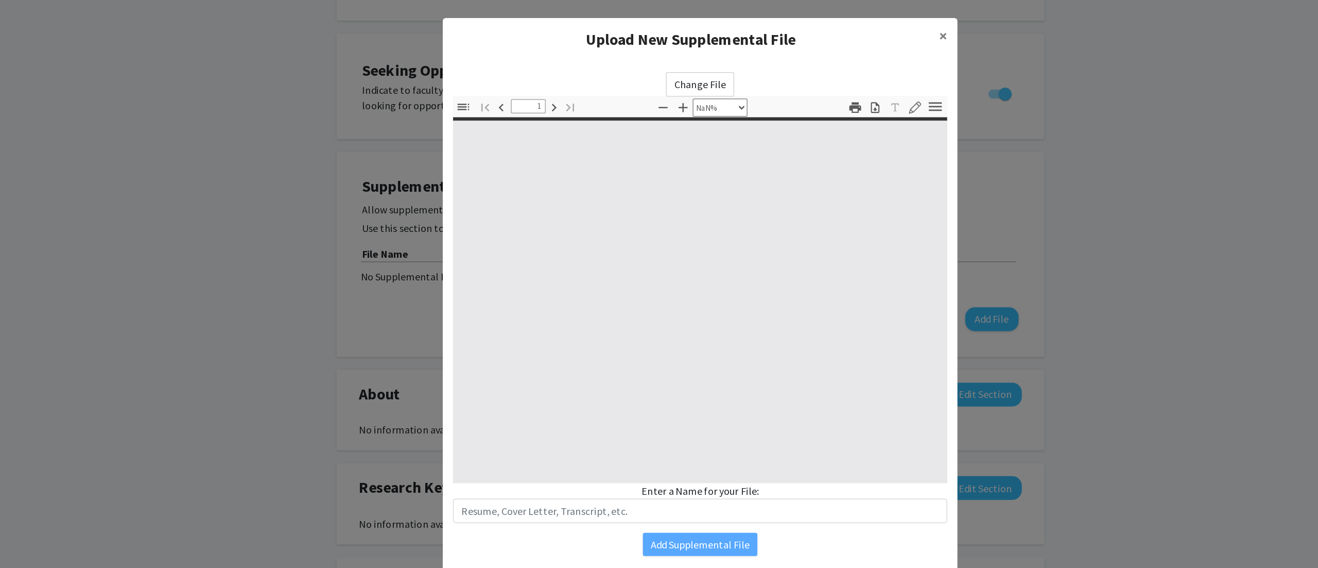
type input "0"
select select "custom"
type input "1"
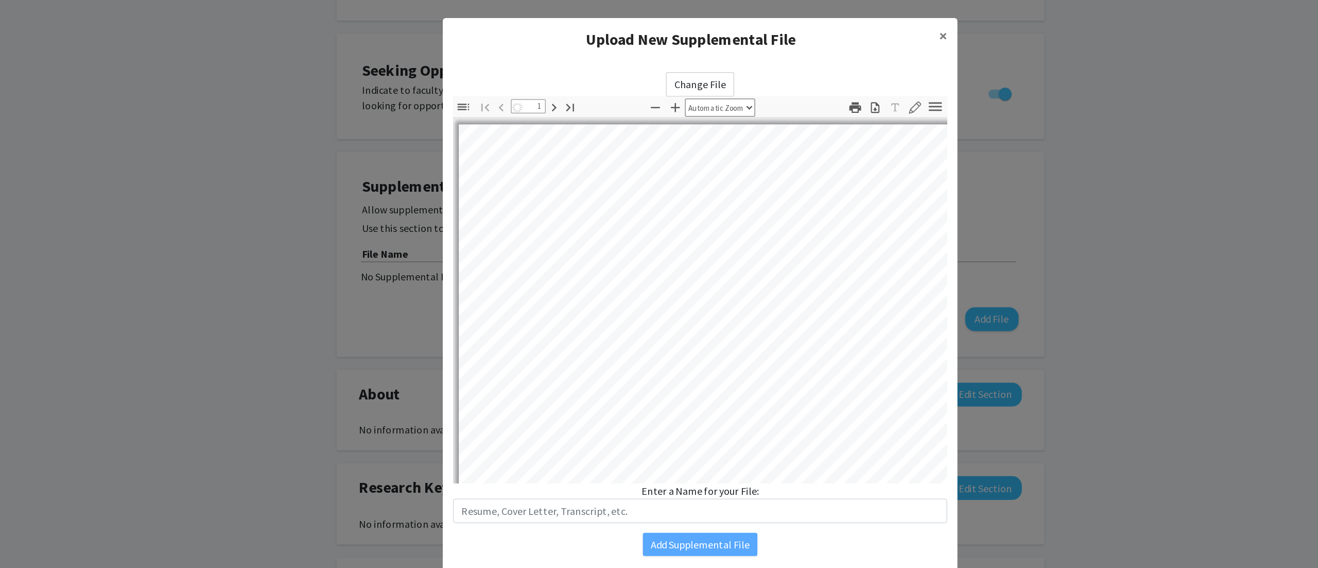
select select "auto"
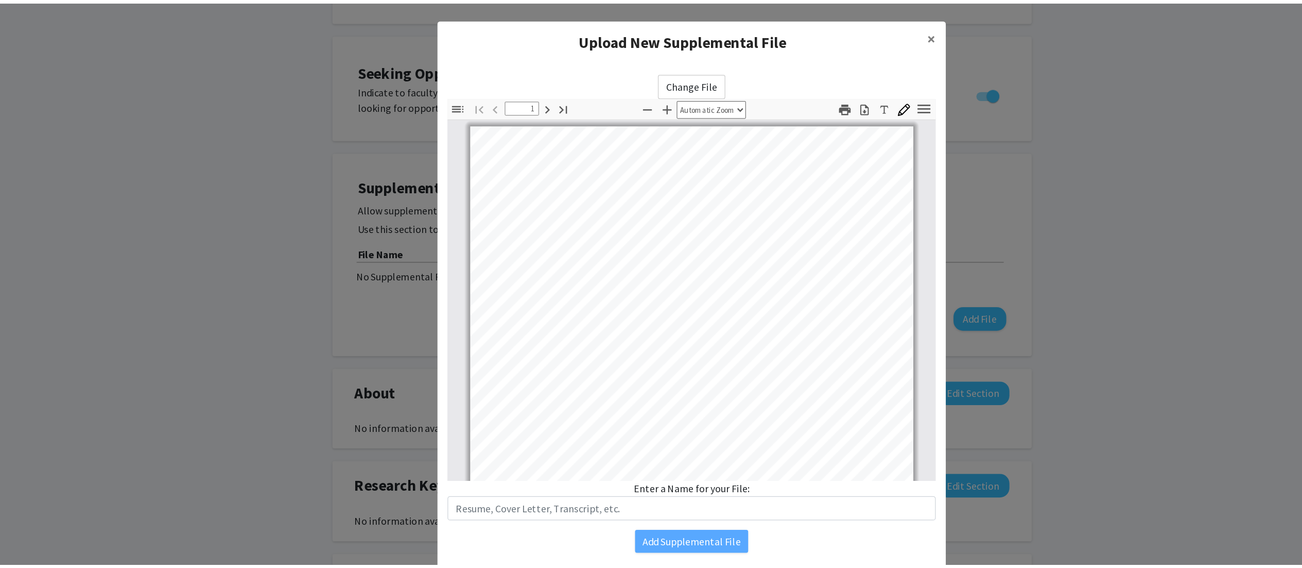
scroll to position [1, 0]
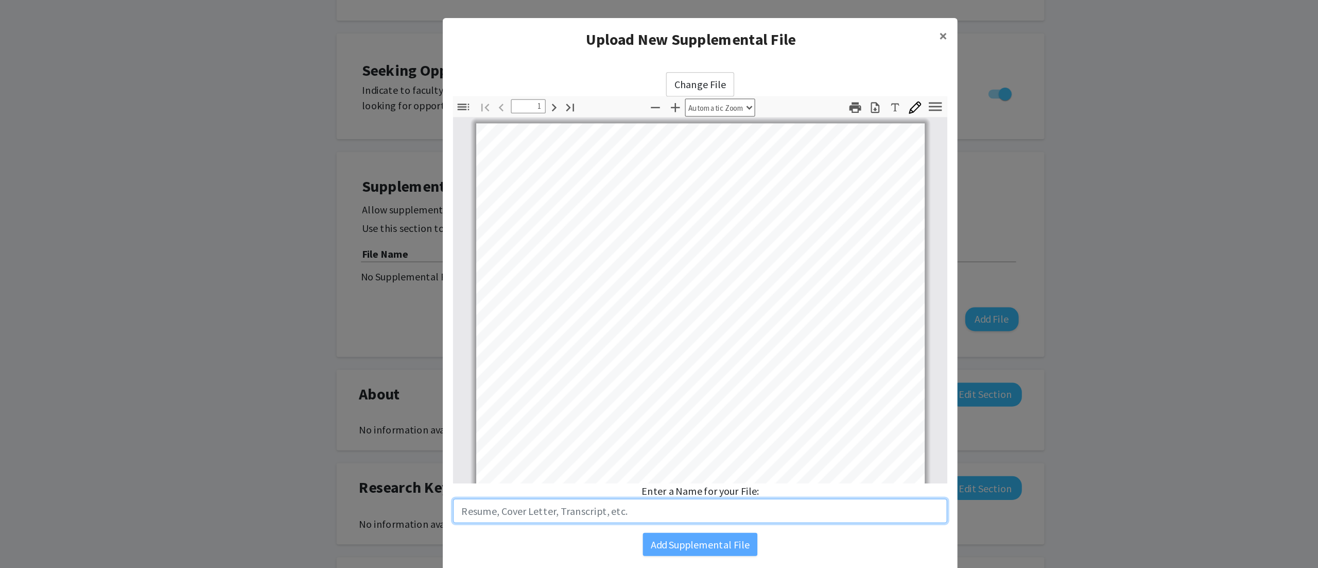
click at [570, 283] on input "text" at bounding box center [659, 409] width 396 height 20
type input "Resume"
click at [642, 283] on button "Add Supplemental File" at bounding box center [659, 435] width 92 height 19
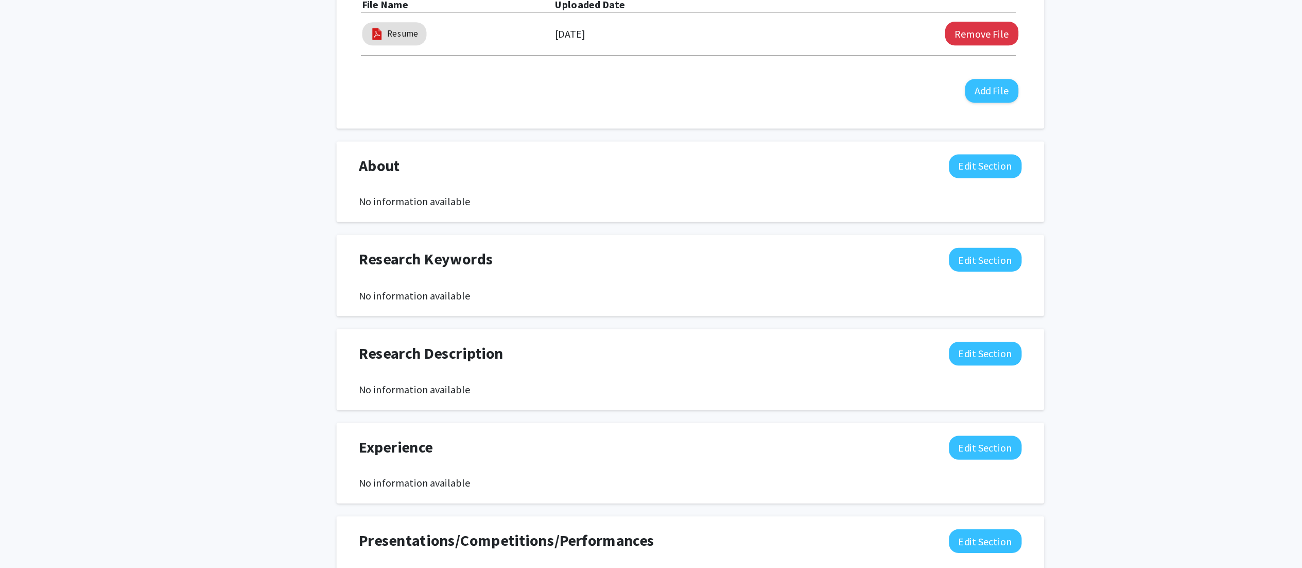
scroll to position [238, 0]
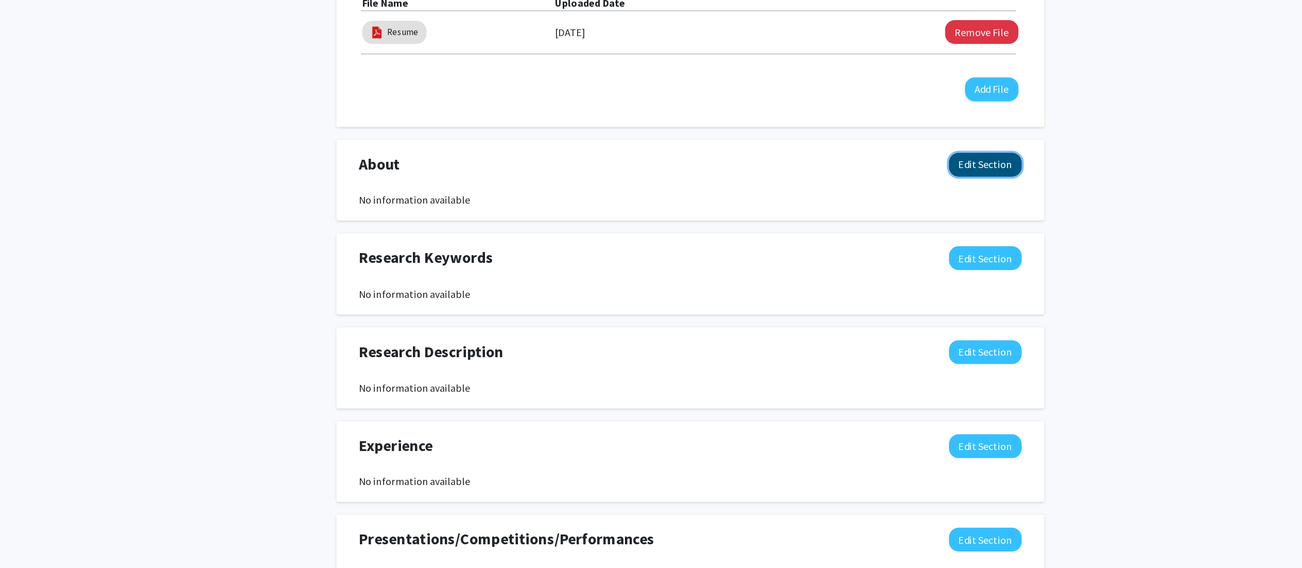
click at [659, 246] on button "Edit Section" at bounding box center [887, 244] width 58 height 19
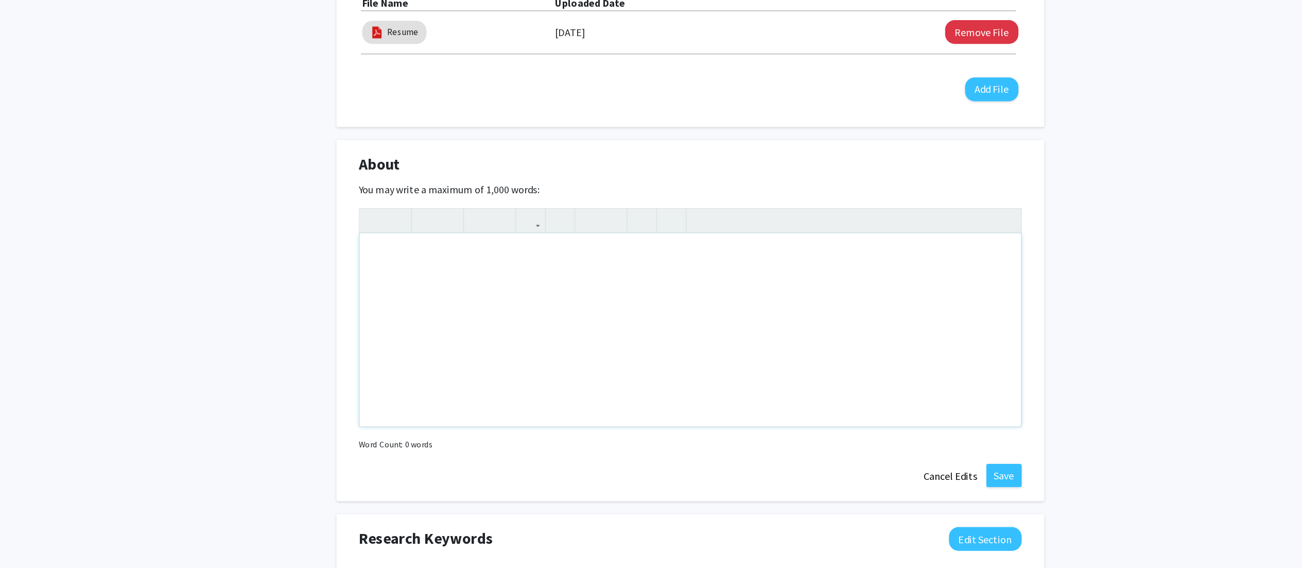
click at [659, 283] on div "Note to users with screen readers: Please deactivate our accessibility plugin f…" at bounding box center [651, 377] width 529 height 154
type textarea "Current M1 at S"
drag, startPoint x: 380, startPoint y: 246, endPoint x: 548, endPoint y: 261, distance: 168.5
click at [548, 261] on div "About Edit Section You may write a maximum of 1,000 words: Insert link Remove l…" at bounding box center [651, 369] width 566 height 289
copy div "About Edit Section You may write a maximum of 1,000 words:"
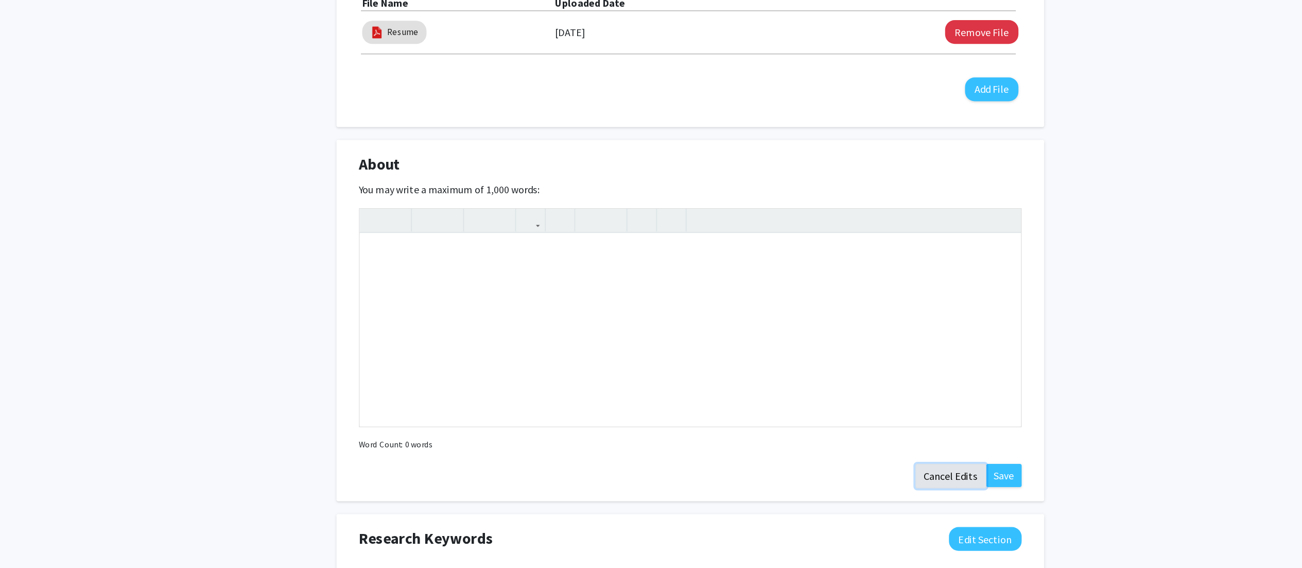
click at [659, 283] on button "Cancel Edits" at bounding box center [860, 494] width 57 height 20
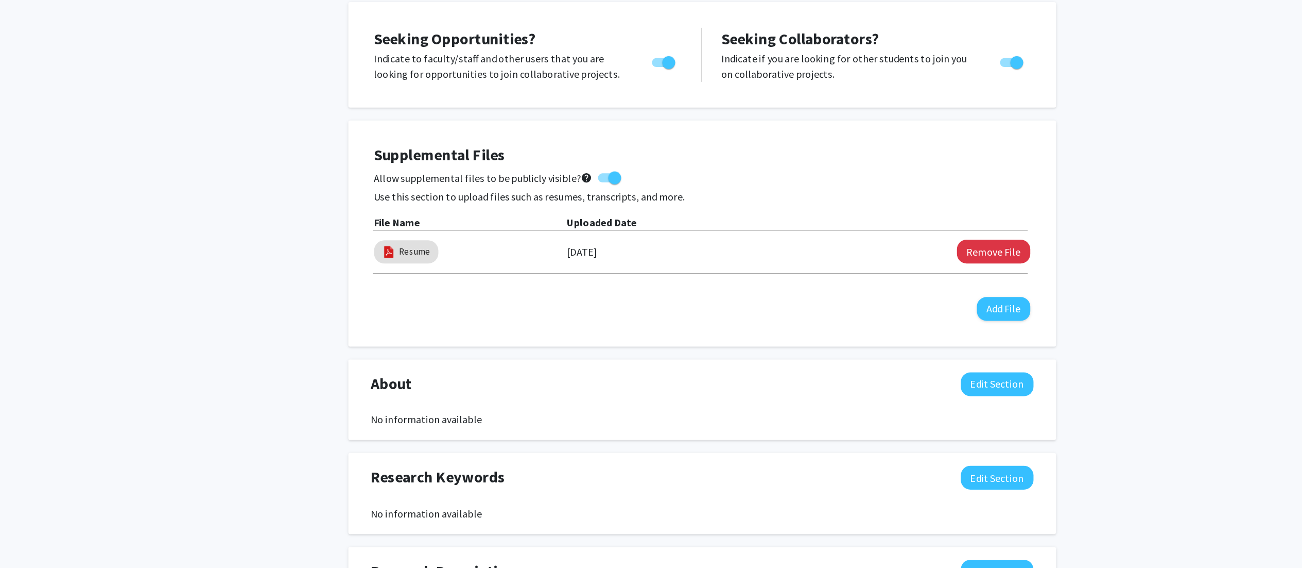
scroll to position [0, 0]
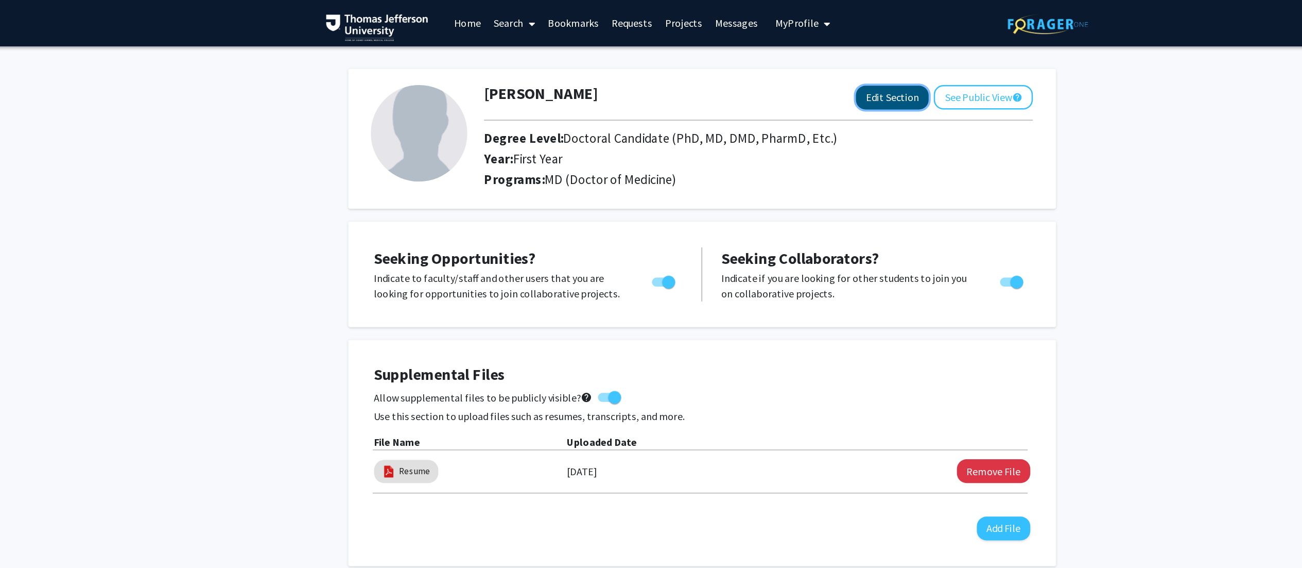
click at [659, 75] on button "Edit Section" at bounding box center [804, 77] width 58 height 19
select select "first_year"
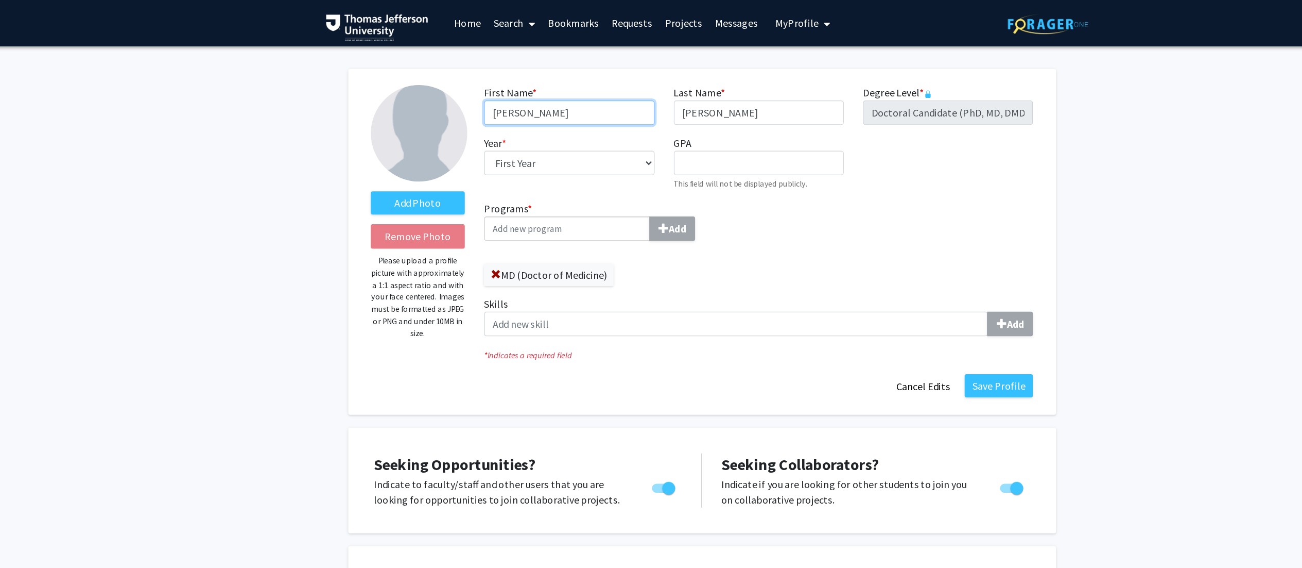
click at [557, 93] on input "Niharika" at bounding box center [545, 90] width 136 height 20
type input "Niha"
click at [659, 283] on button "Save Profile" at bounding box center [889, 308] width 55 height 19
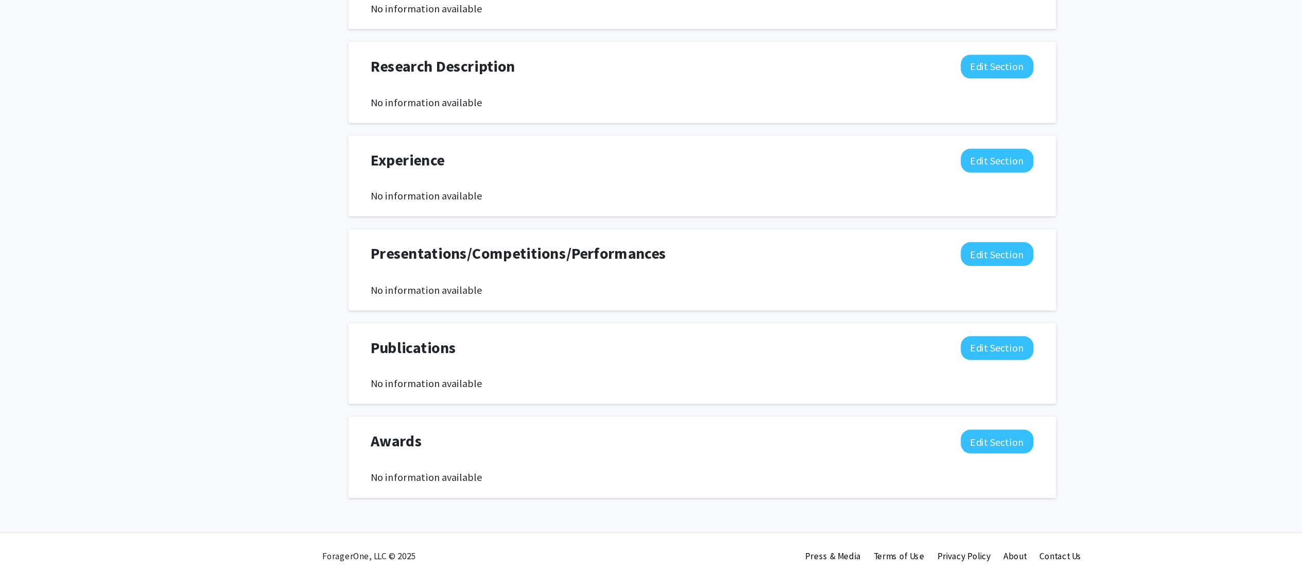
scroll to position [474, 0]
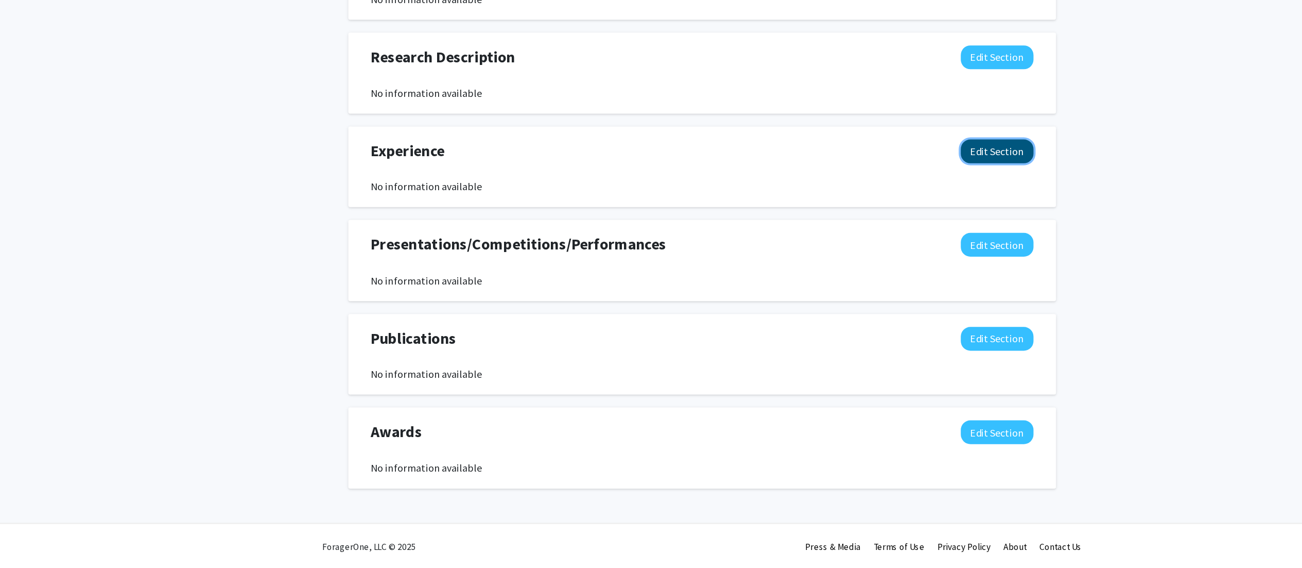
click at [659, 230] on button "Edit Section" at bounding box center [887, 234] width 58 height 19
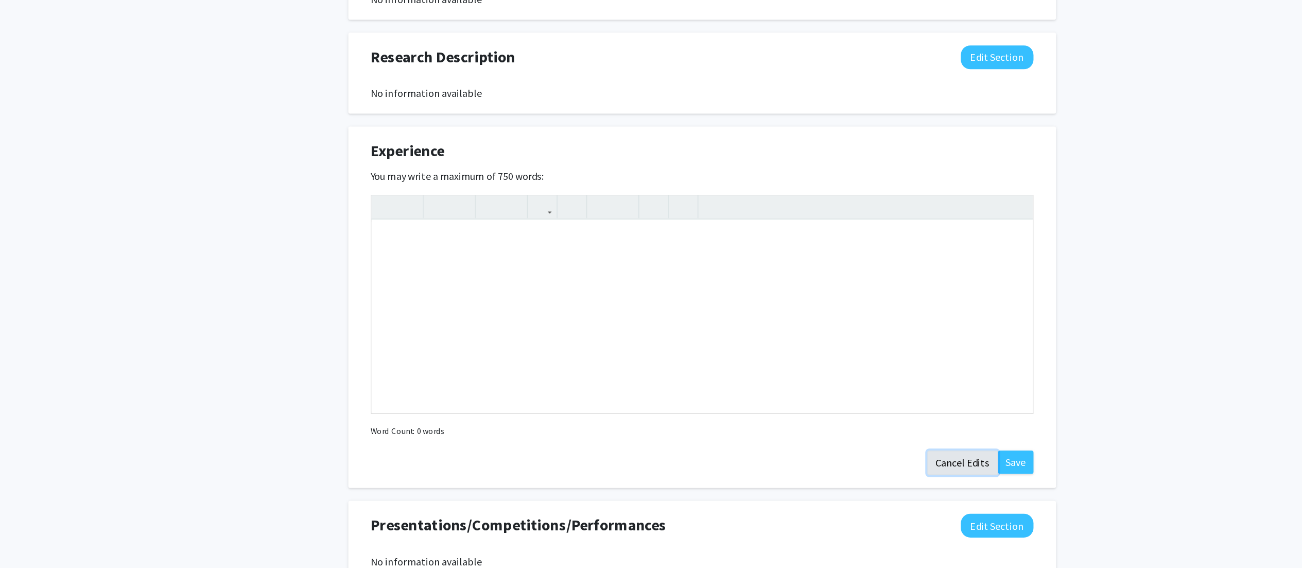
click at [659, 283] on button "Cancel Edits" at bounding box center [860, 483] width 57 height 20
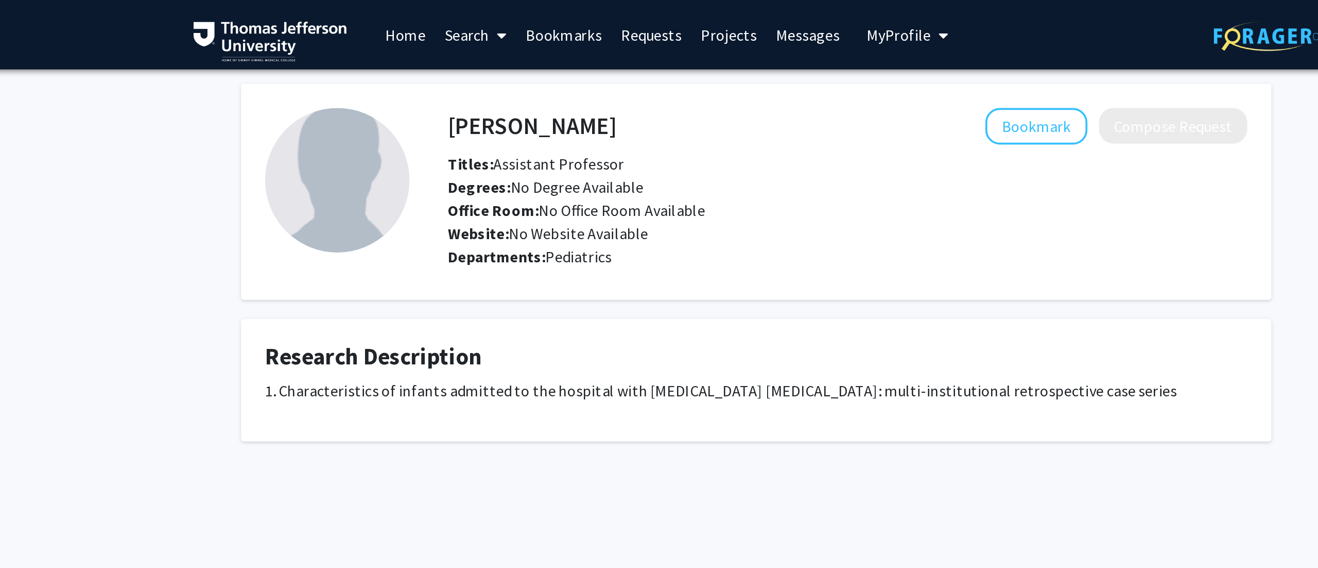
click at [547, 20] on link "Bookmarks" at bounding box center [556, 19] width 51 height 36
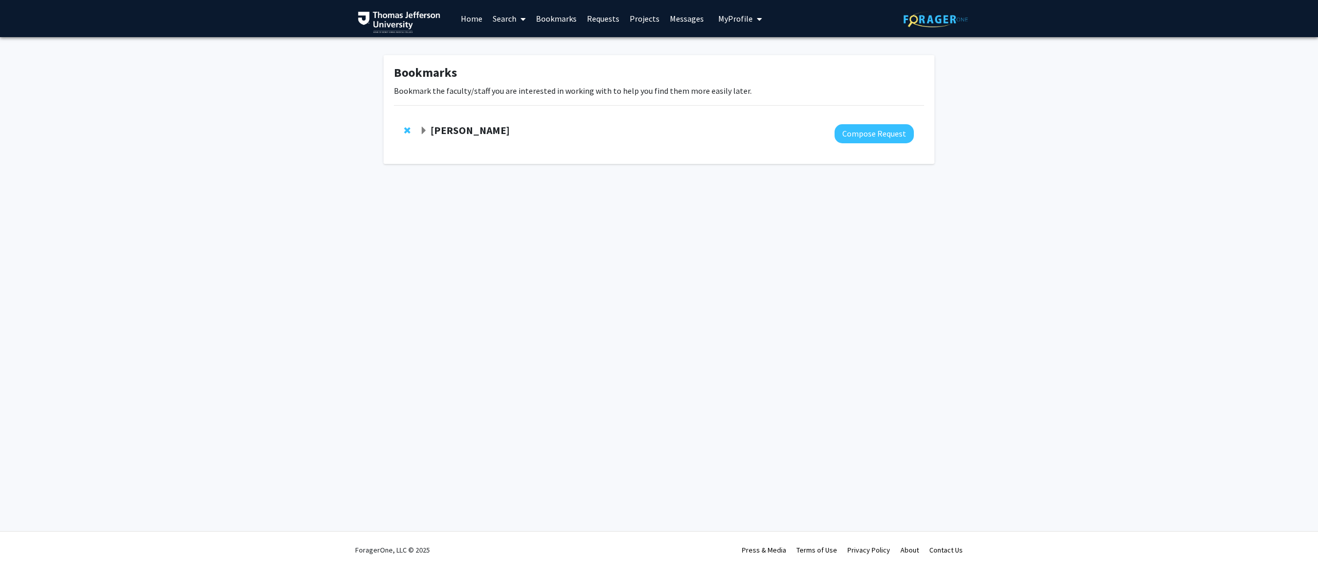
click at [593, 13] on link "Requests" at bounding box center [603, 19] width 43 height 36
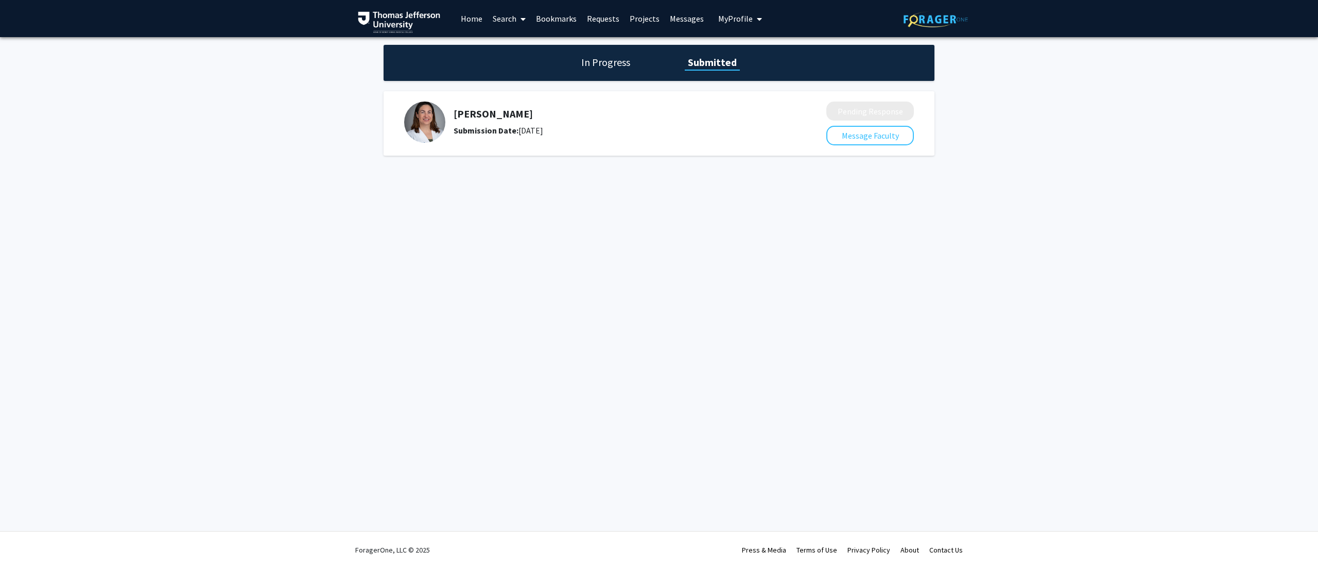
click at [501, 21] on link "Search" at bounding box center [509, 19] width 43 height 36
click at [511, 40] on span "Faculty/Staff" at bounding box center [526, 47] width 76 height 21
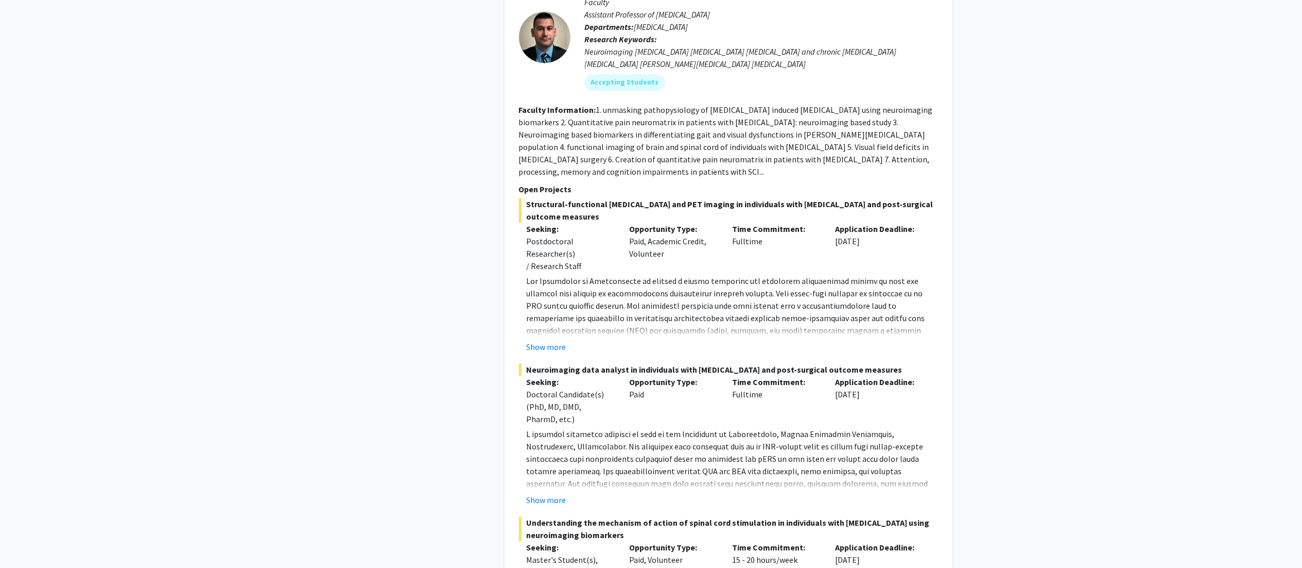
scroll to position [2248, 0]
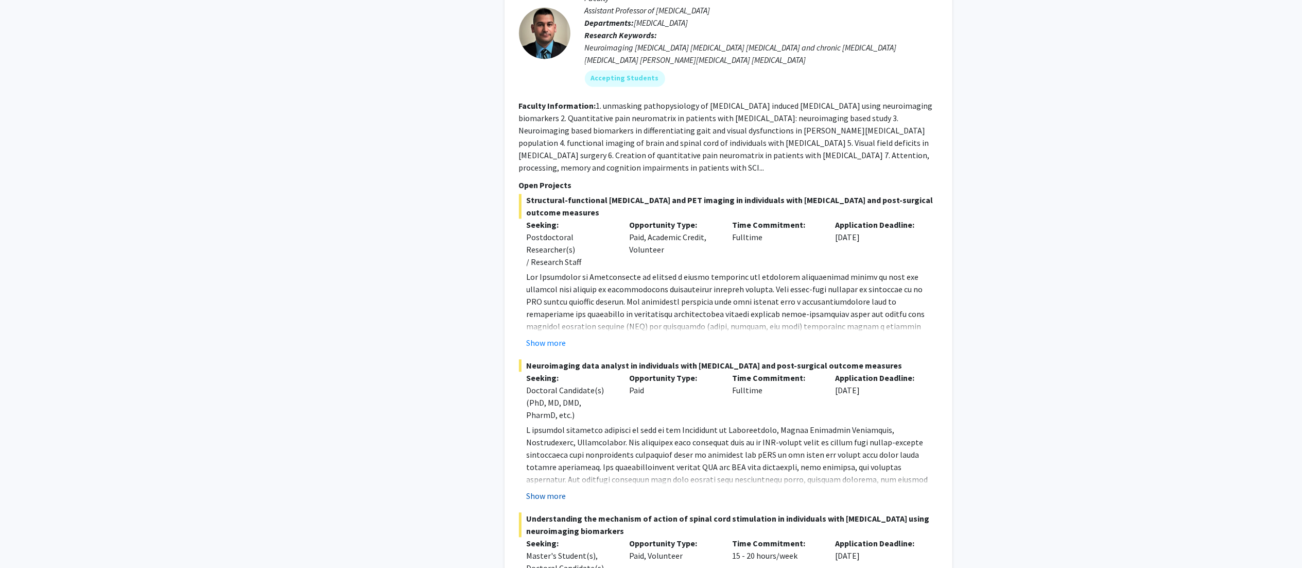
click at [542, 489] on button "Show more" at bounding box center [547, 495] width 40 height 12
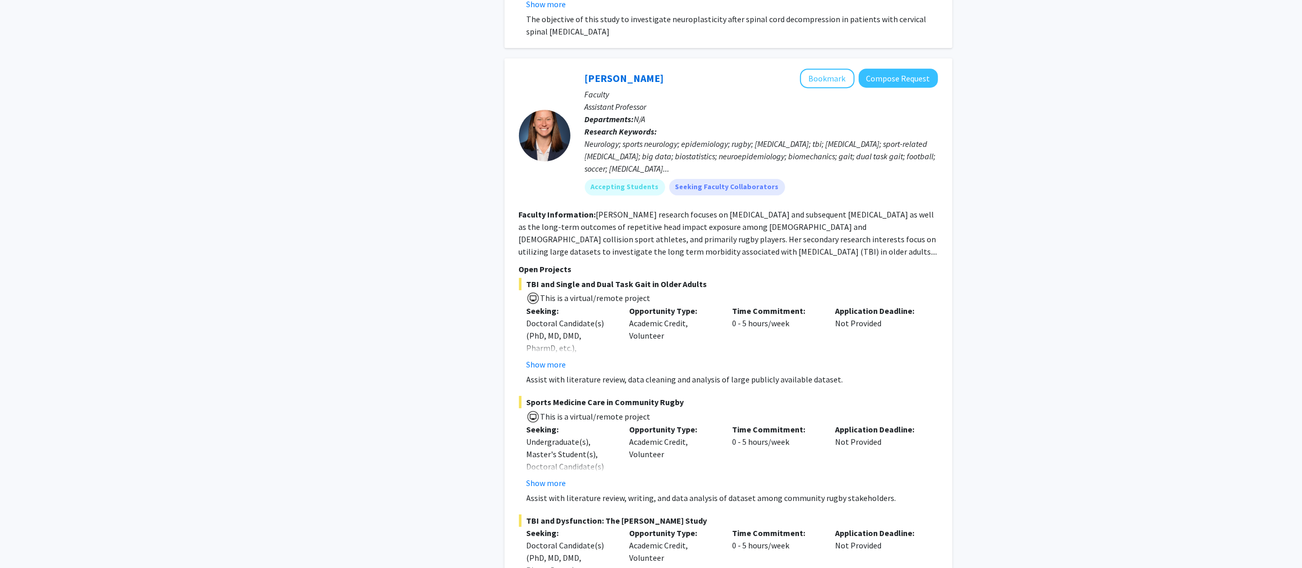
scroll to position [3554, 0]
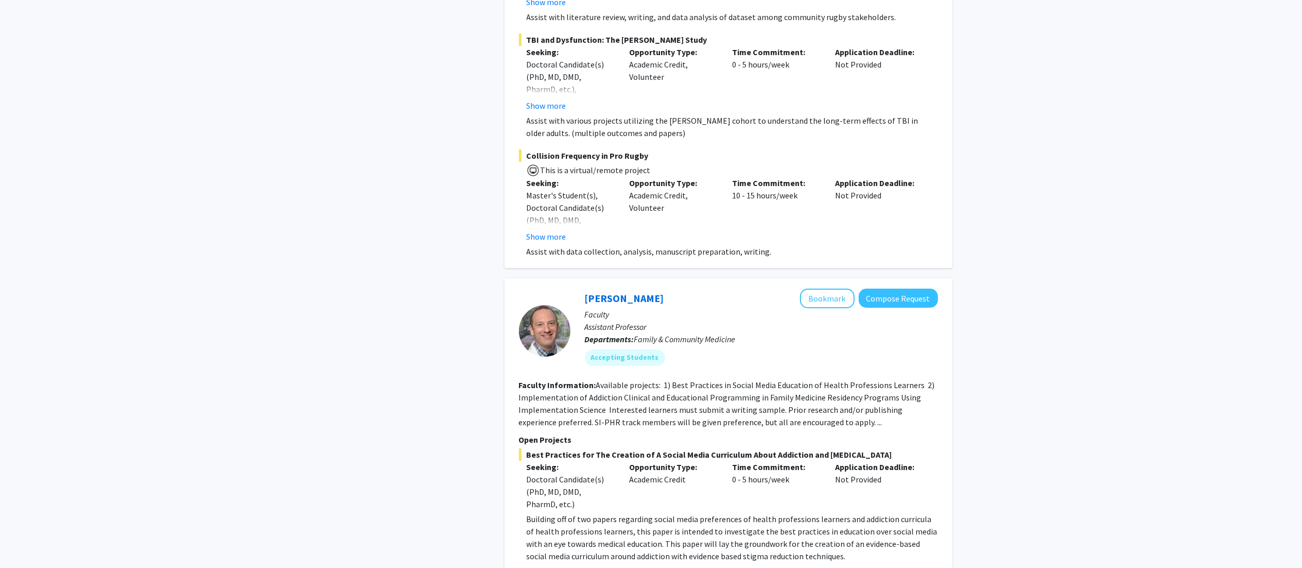
scroll to position [3564, 0]
